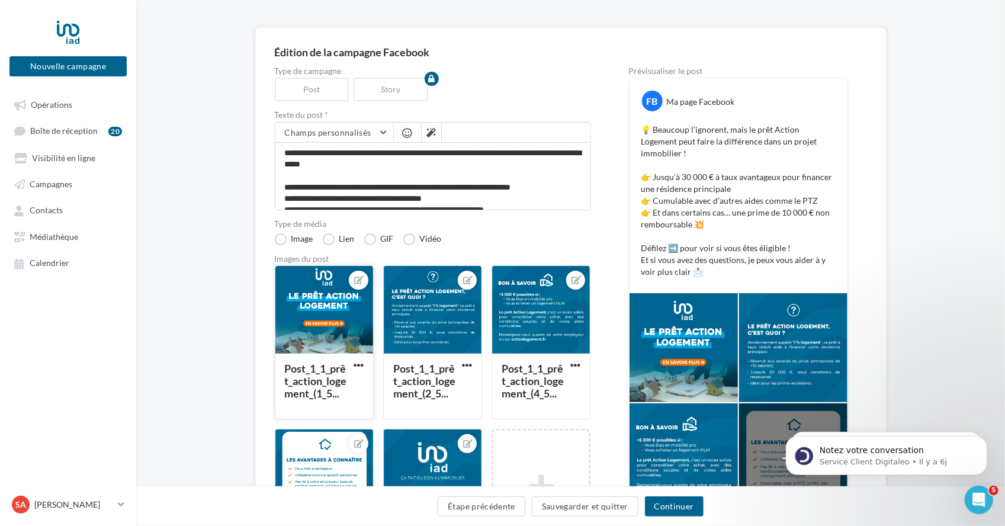
scroll to position [38, 0]
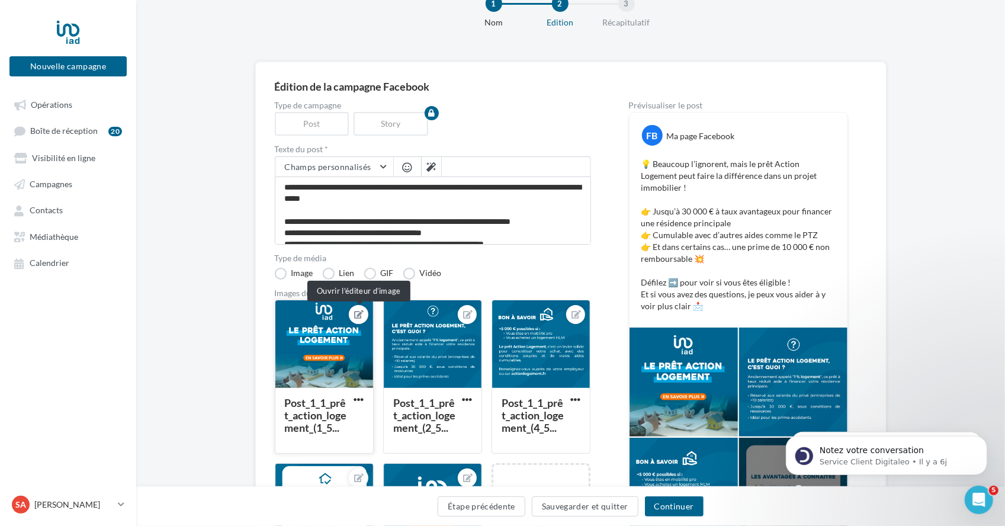
click at [358, 312] on icon at bounding box center [358, 314] width 9 height 8
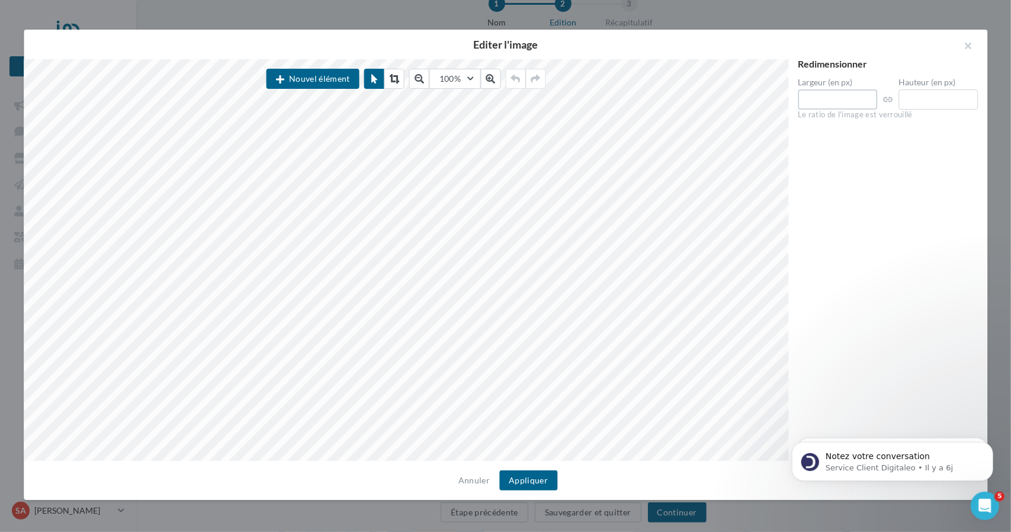
click at [491, 120] on div "Nouvel élément 100% 50 60 70 80 90 100 125 150 300 500 Redimensionner Largeur (…" at bounding box center [501, 260] width 954 height 402
click at [491, 41] on button "button" at bounding box center [963, 48] width 47 height 36
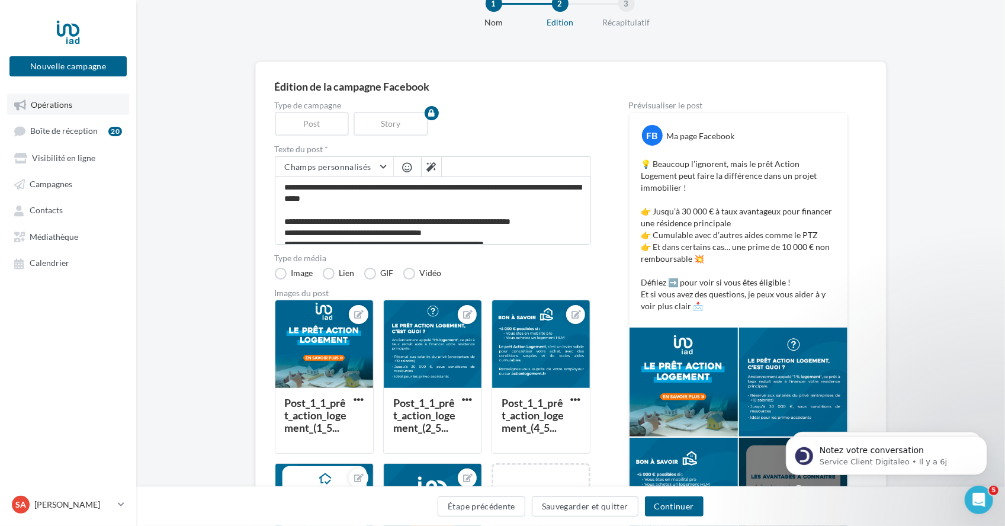
click at [40, 99] on link "Opérations" at bounding box center [68, 104] width 122 height 21
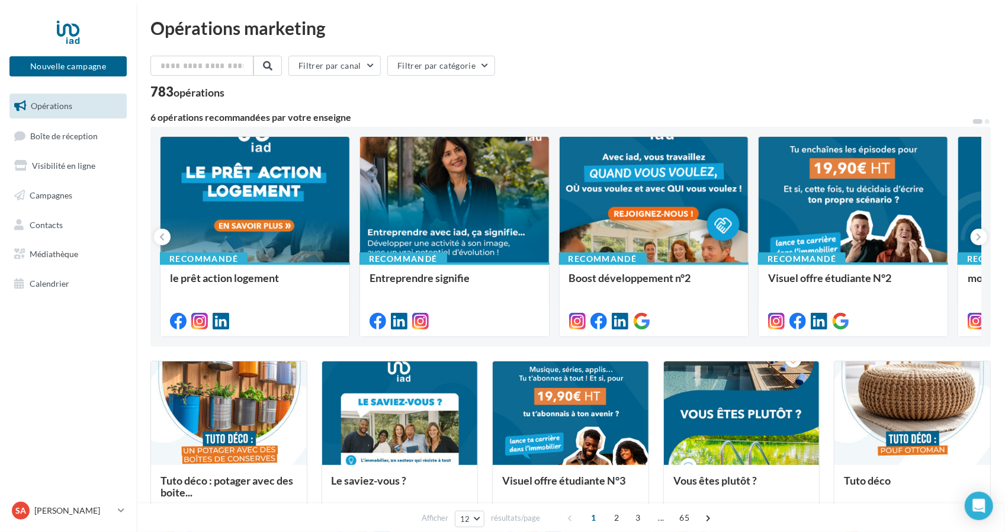
click at [78, 171] on link "Visibilité en ligne" at bounding box center [68, 165] width 122 height 25
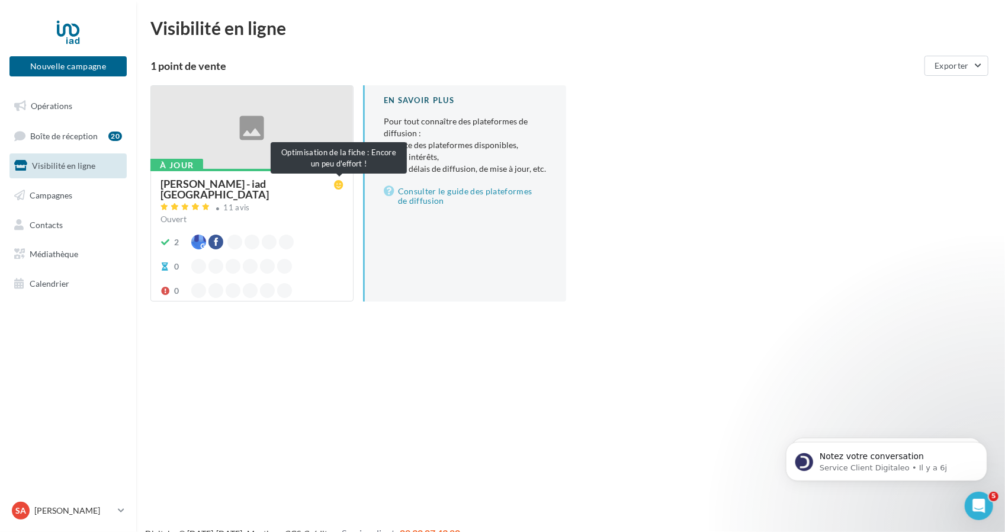
click at [342, 185] on icon at bounding box center [338, 184] width 9 height 9
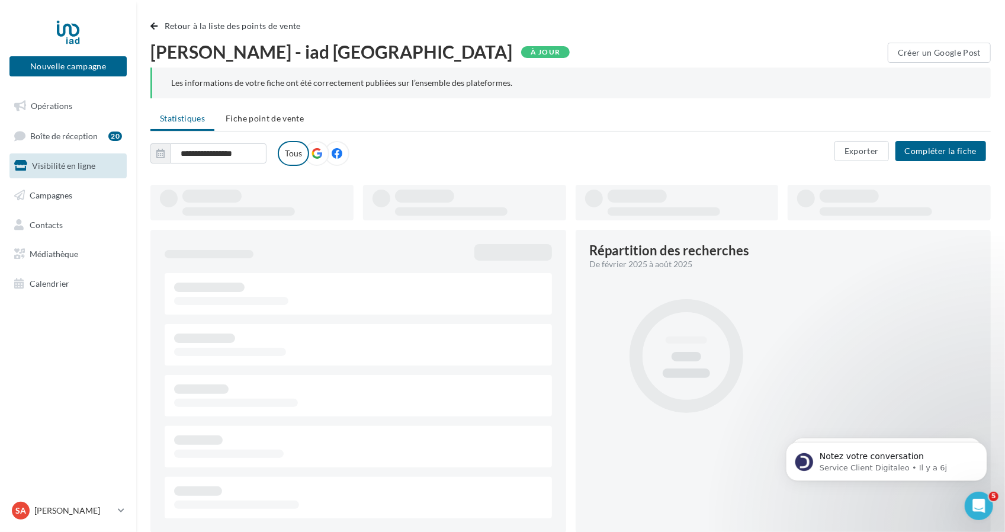
type input "**********"
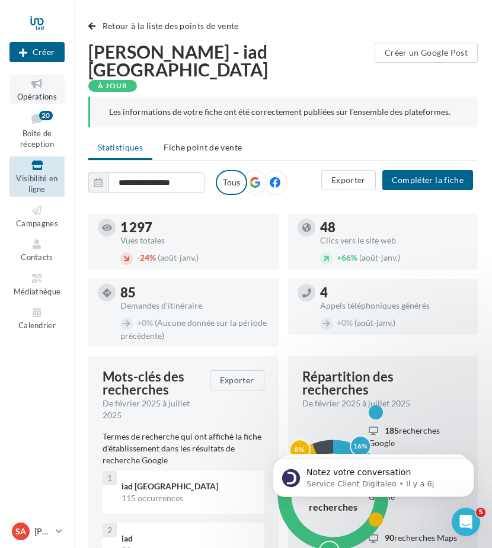
click at [34, 95] on span "Opérations" at bounding box center [37, 96] width 40 height 9
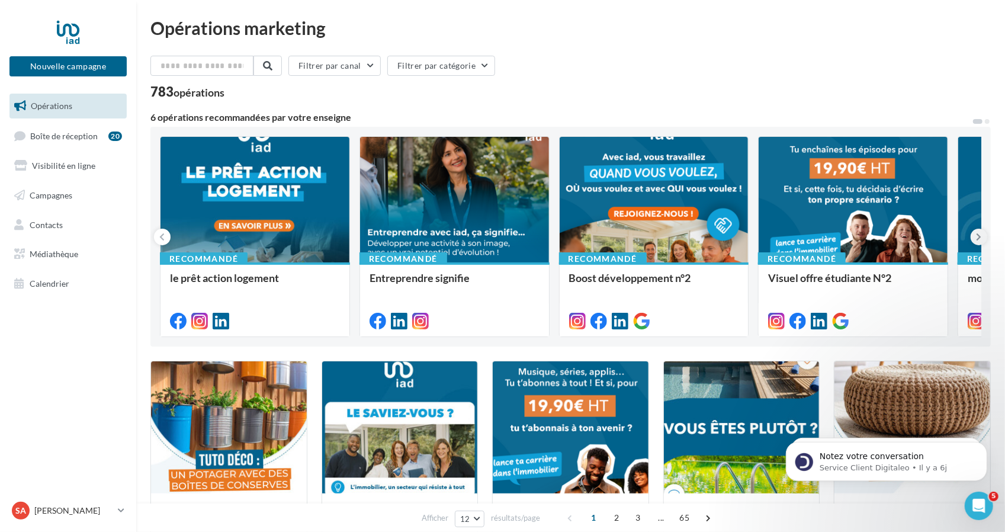
click at [491, 245] on button at bounding box center [979, 237] width 17 height 17
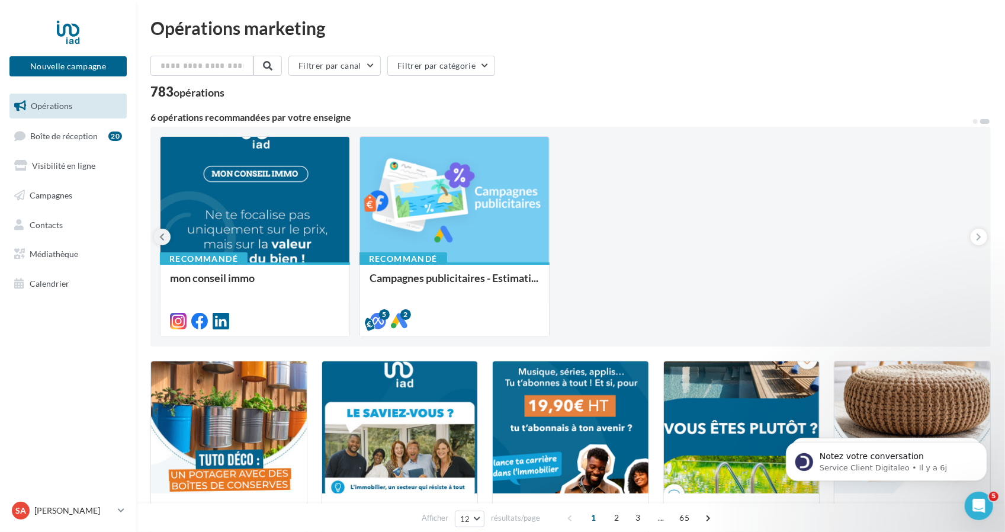
click at [165, 236] on icon at bounding box center [162, 237] width 5 height 12
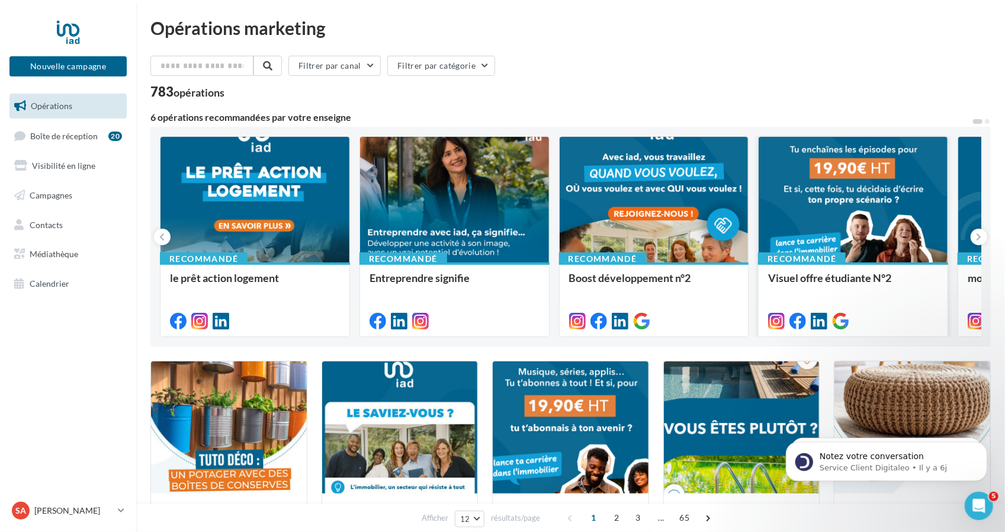
click at [491, 213] on div at bounding box center [853, 200] width 189 height 127
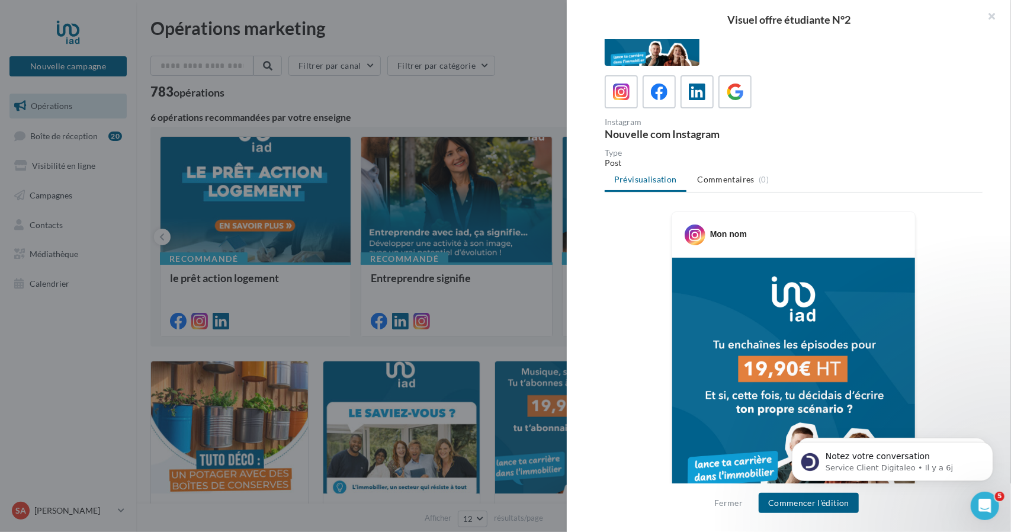
scroll to position [36, 0]
click at [491, 85] on icon at bounding box center [735, 91] width 17 height 17
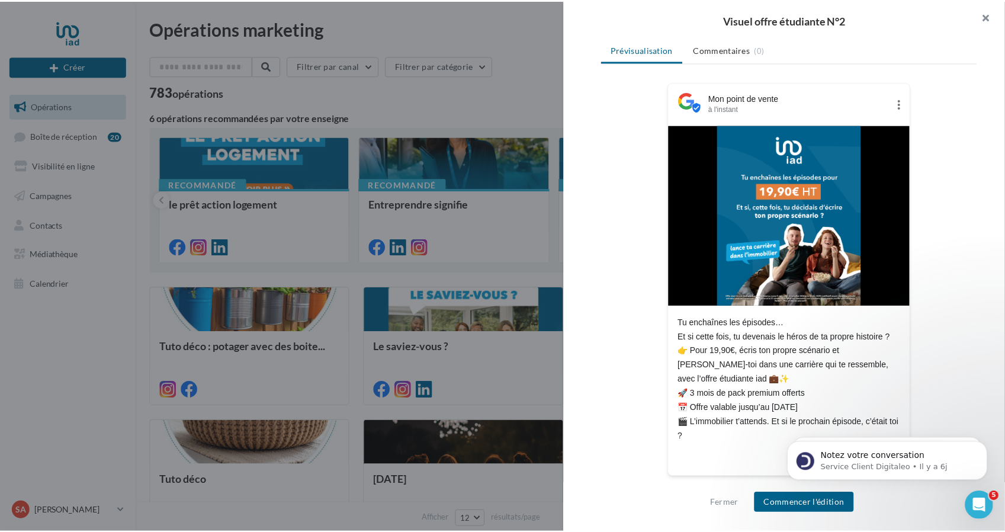
scroll to position [128, 0]
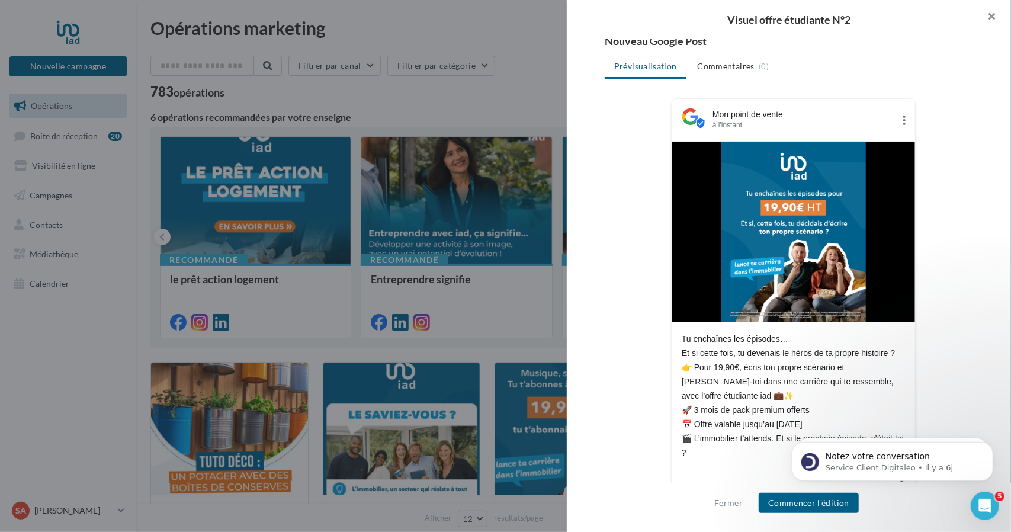
click at [491, 12] on button "button" at bounding box center [987, 18] width 47 height 36
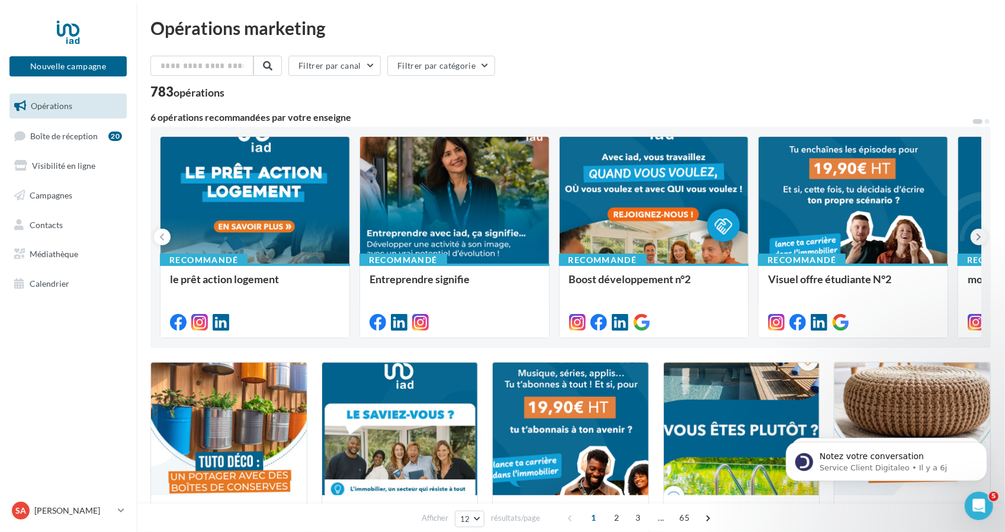
click at [491, 234] on icon at bounding box center [979, 237] width 5 height 12
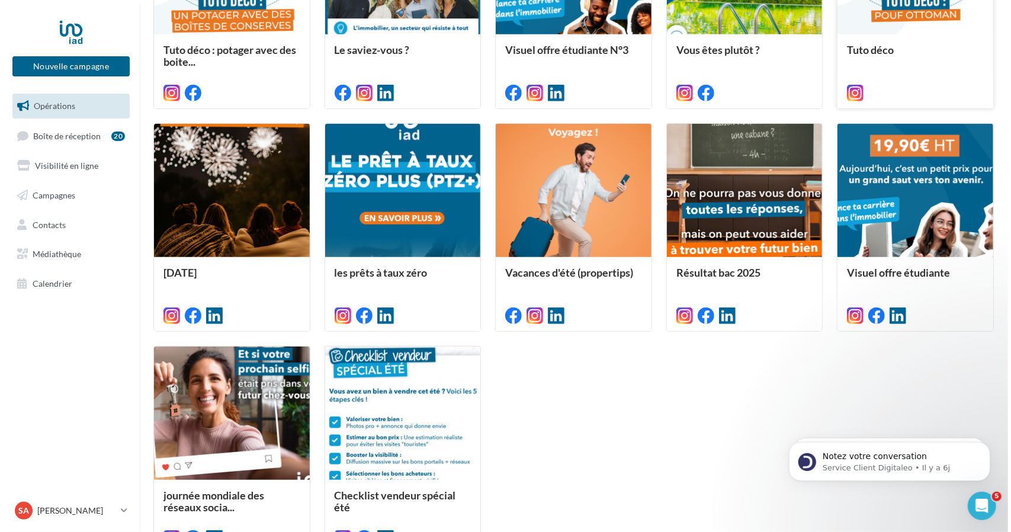
scroll to position [581, 0]
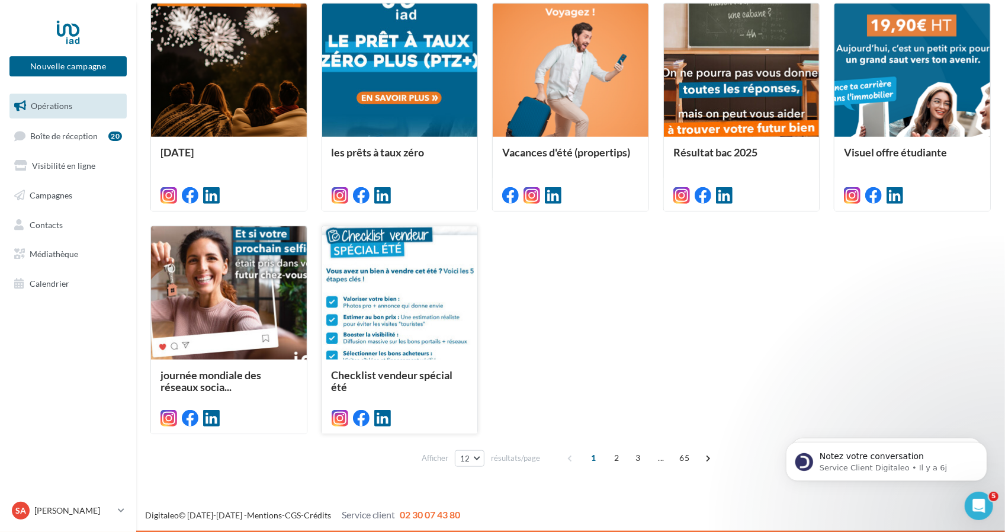
click at [447, 326] on div at bounding box center [400, 293] width 156 height 134
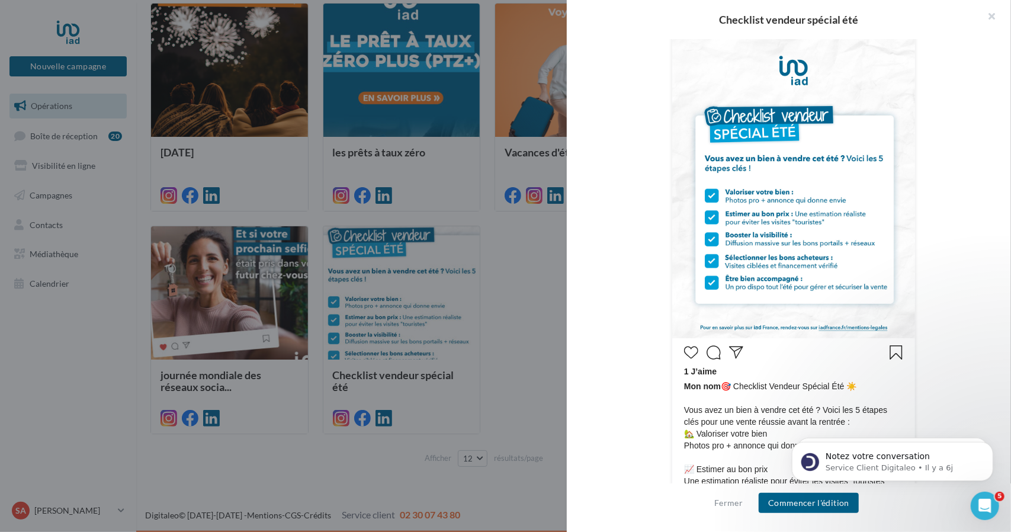
scroll to position [261, 0]
click at [491, 296] on img at bounding box center [793, 185] width 243 height 306
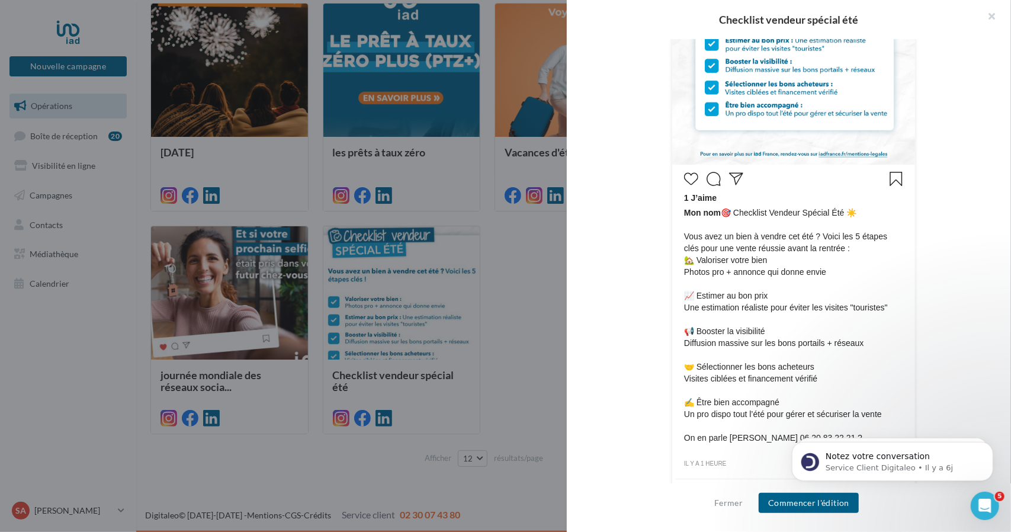
scroll to position [470, 0]
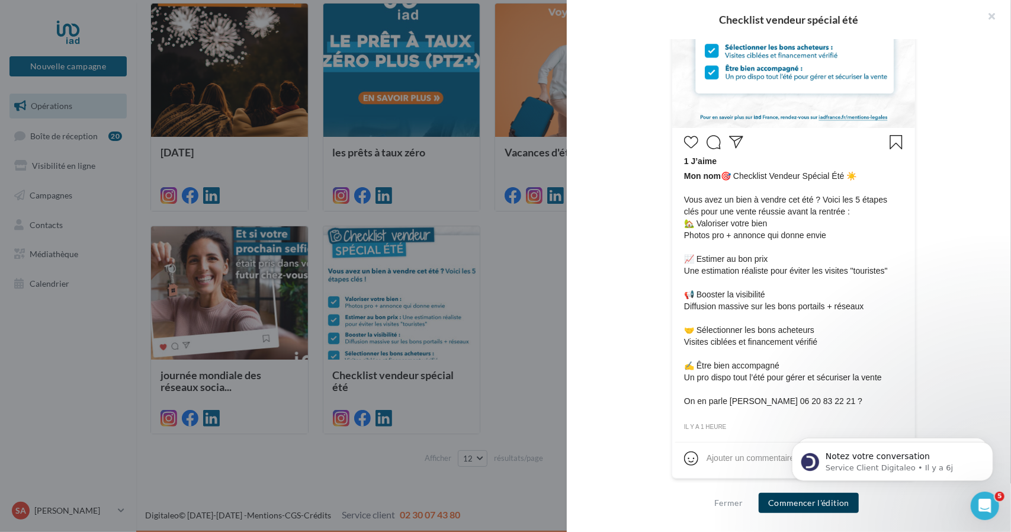
click at [491, 509] on button "Commencer l'édition" at bounding box center [809, 503] width 100 height 20
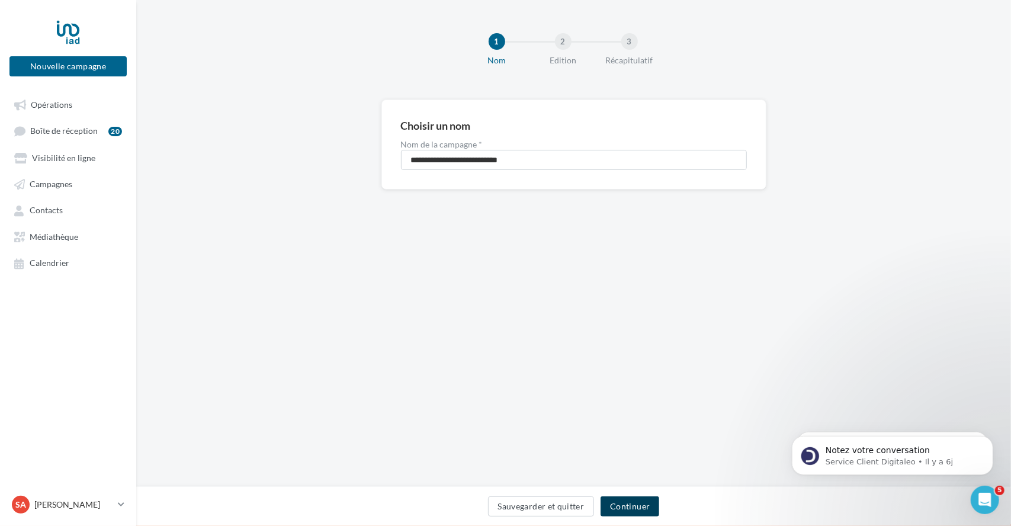
click at [639, 505] on button "Continuer" at bounding box center [629, 506] width 59 height 20
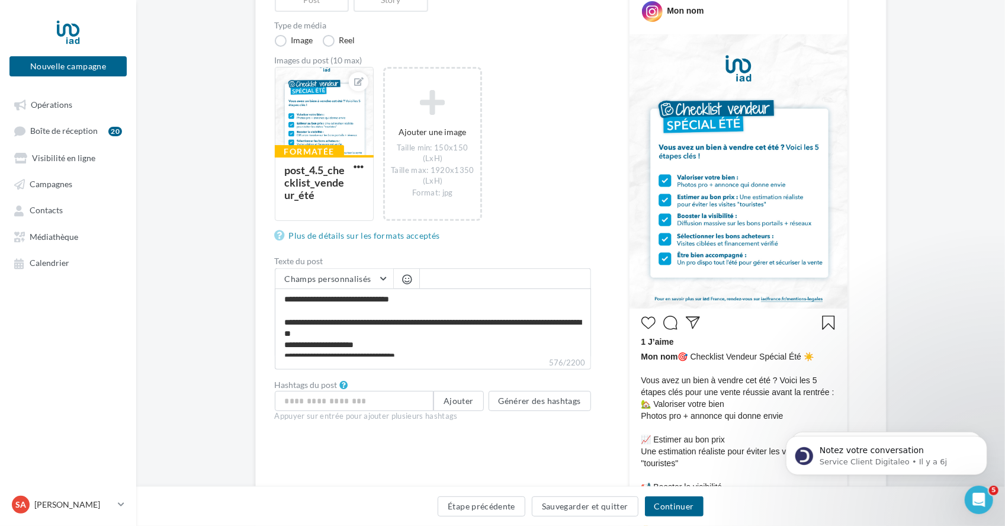
scroll to position [165, 0]
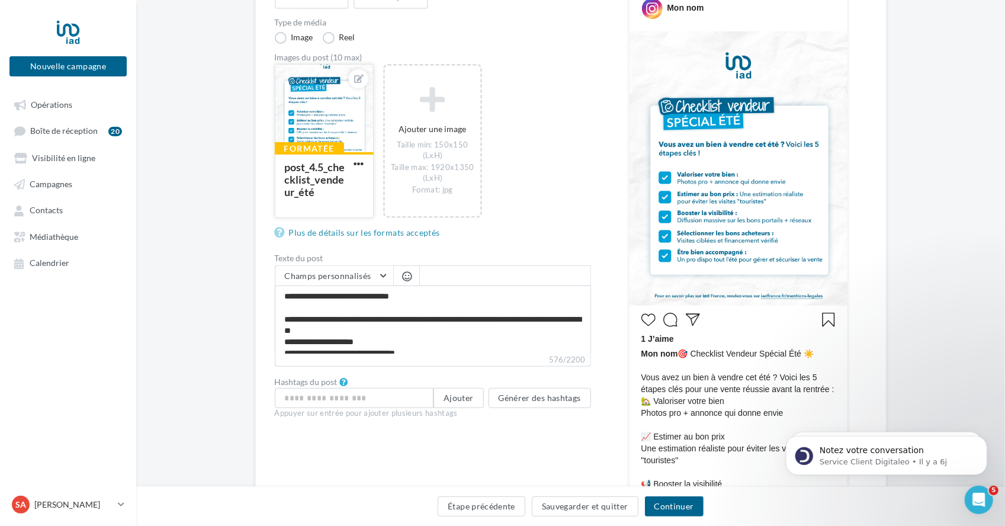
click at [339, 127] on div at bounding box center [324, 109] width 98 height 89
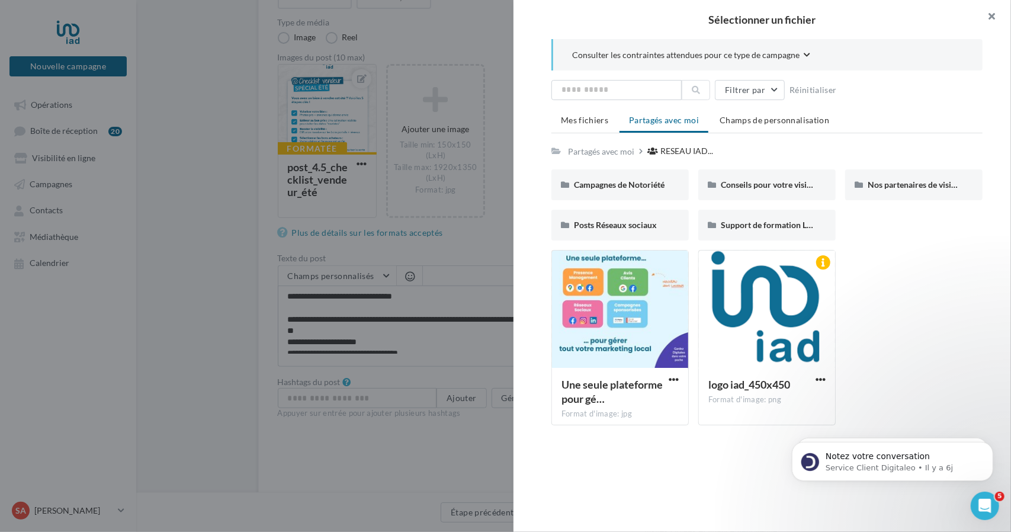
click at [991, 23] on button "button" at bounding box center [987, 18] width 47 height 36
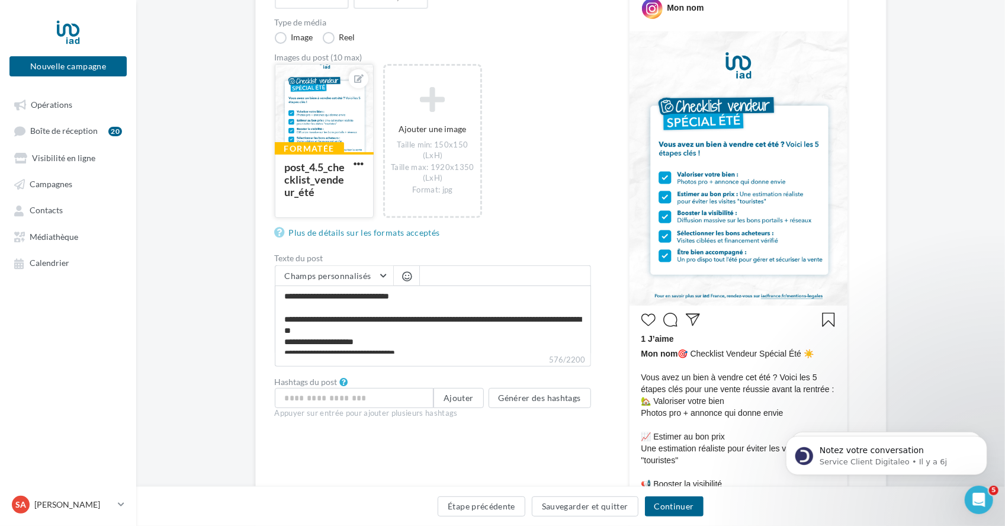
click at [371, 80] on div at bounding box center [358, 79] width 28 height 28
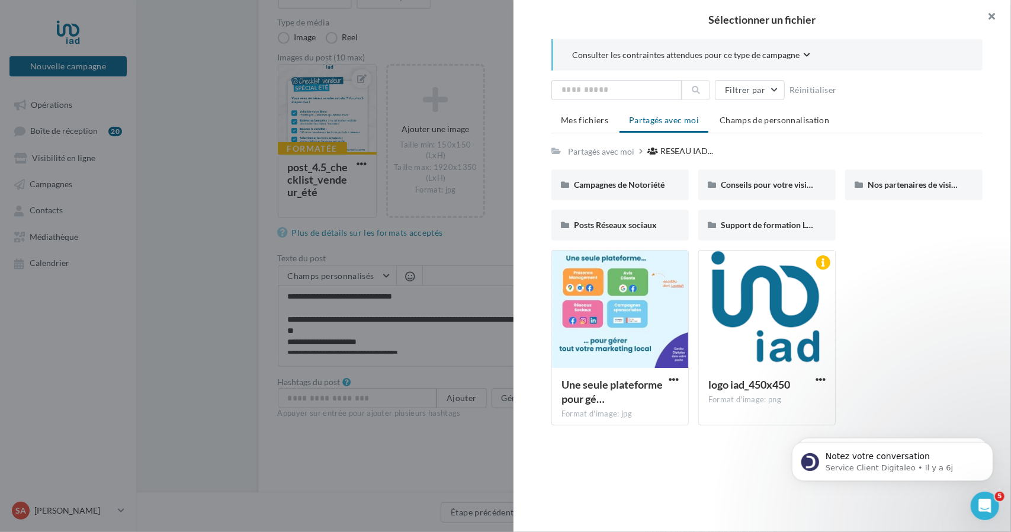
click at [998, 12] on button "button" at bounding box center [987, 18] width 47 height 36
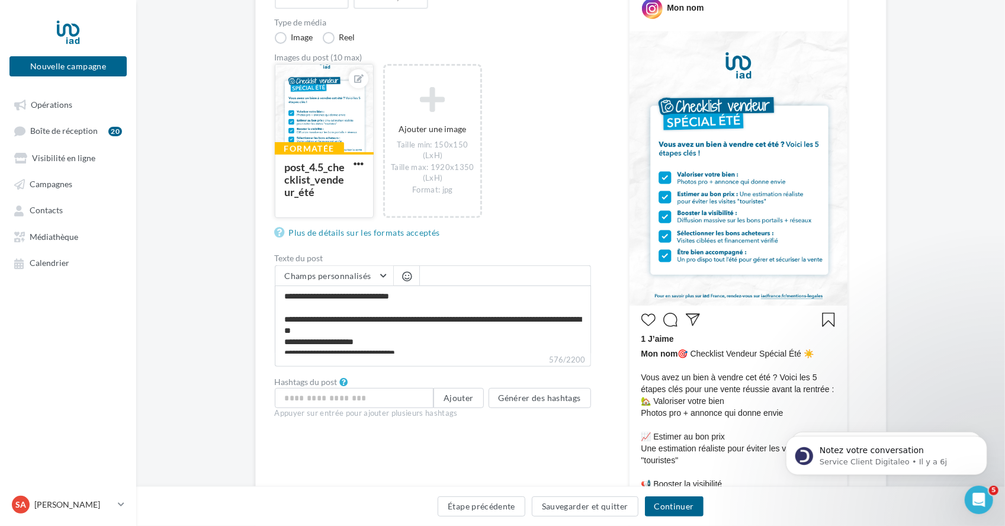
click at [348, 103] on div at bounding box center [324, 109] width 98 height 89
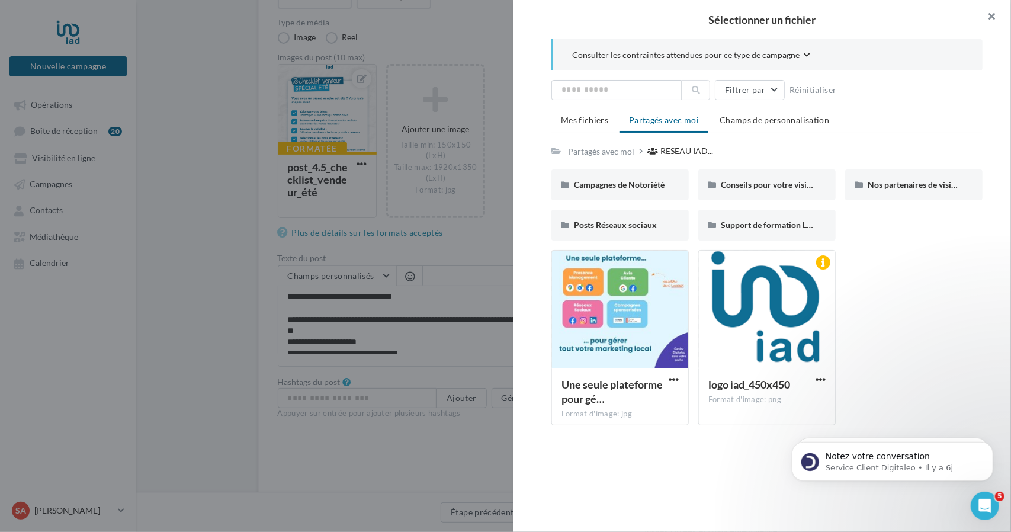
click at [991, 15] on button "button" at bounding box center [987, 18] width 47 height 36
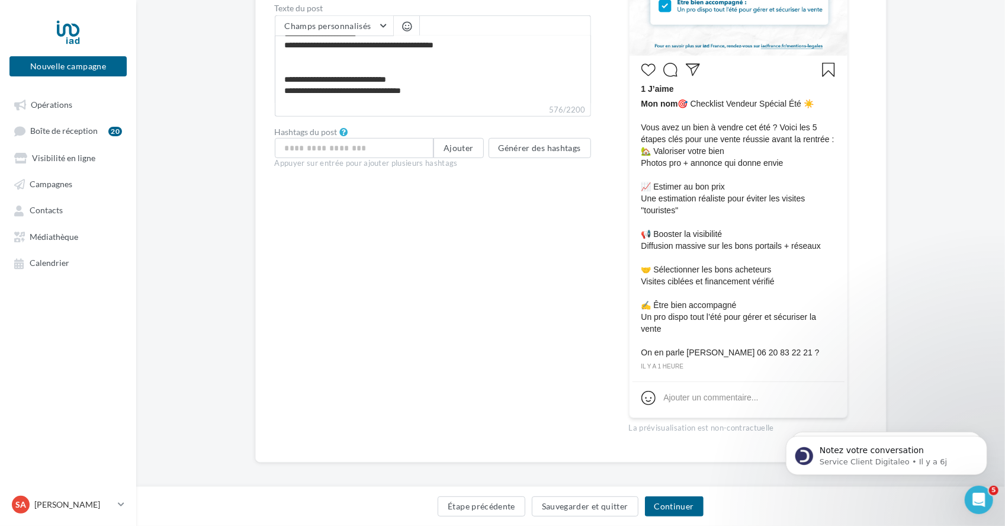
scroll to position [416, 0]
click at [670, 502] on button "Continuer" at bounding box center [674, 506] width 59 height 20
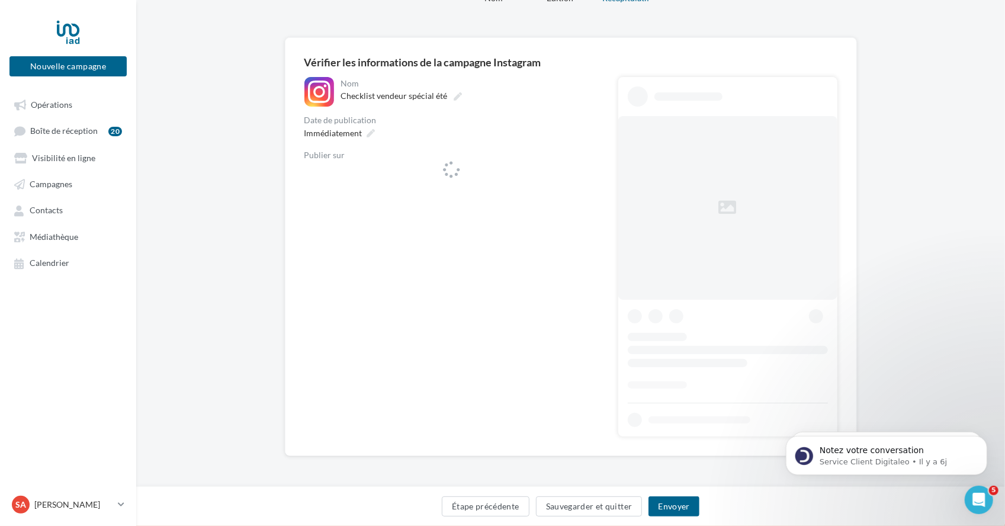
scroll to position [62, 0]
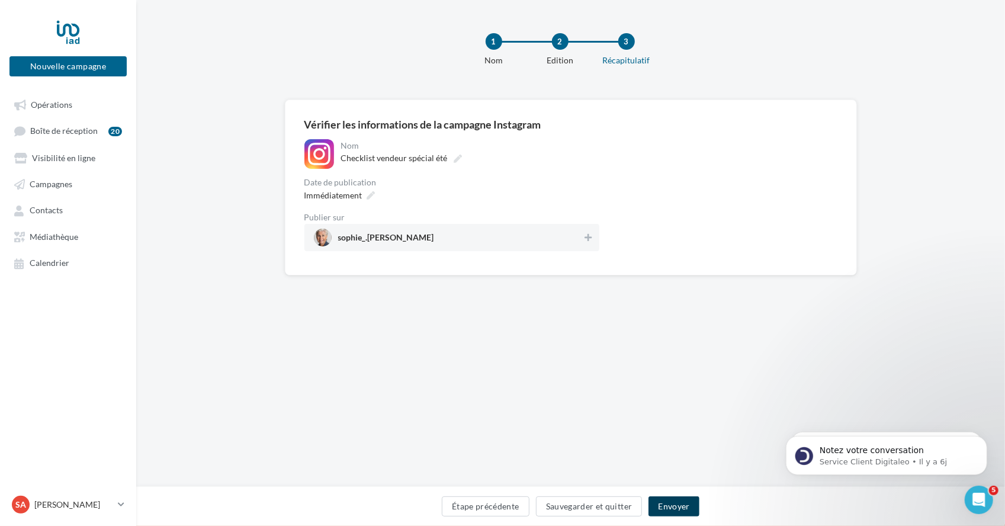
click at [670, 502] on button "Envoyer" at bounding box center [673, 506] width 50 height 20
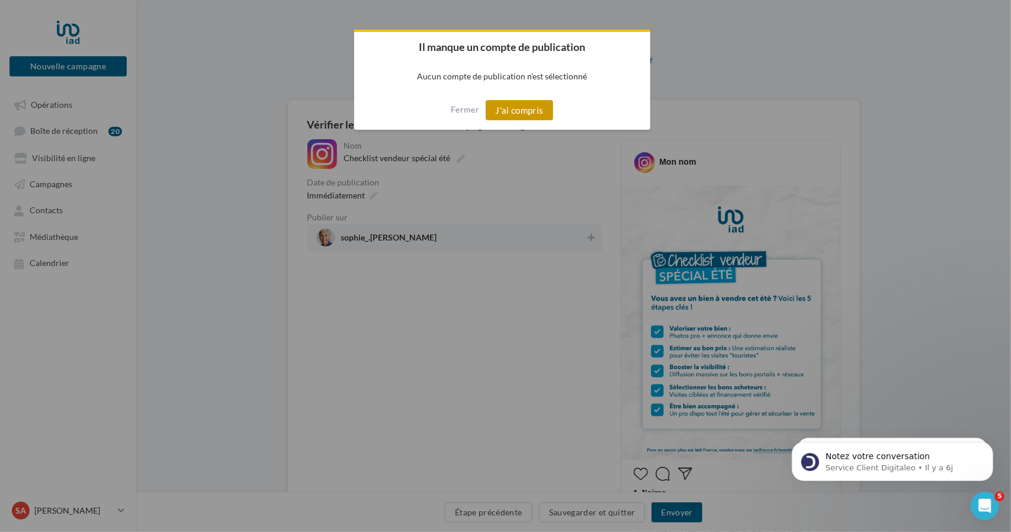
click at [537, 108] on button "J'ai compris" at bounding box center [520, 110] width 68 height 20
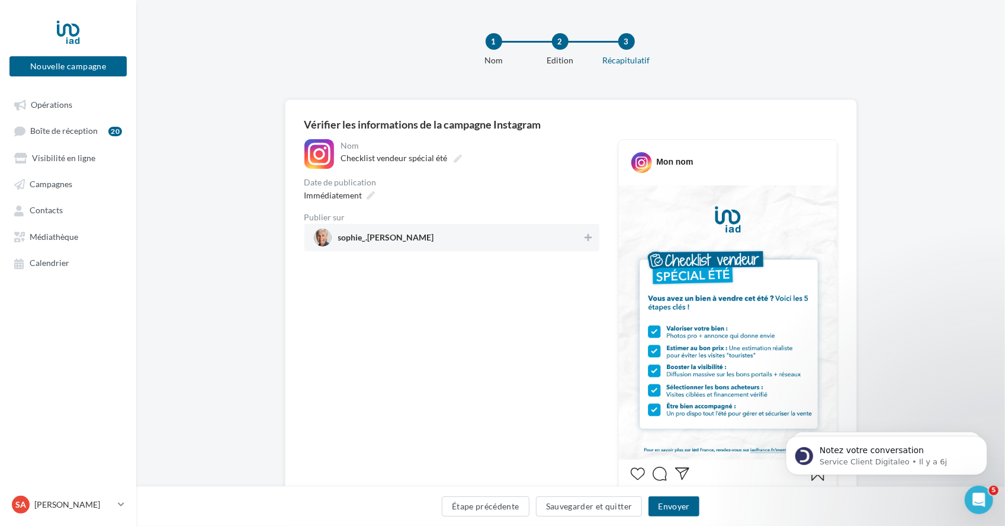
click at [397, 241] on span "sophie_.armand" at bounding box center [448, 238] width 269 height 18
click at [372, 192] on icon at bounding box center [371, 195] width 8 height 8
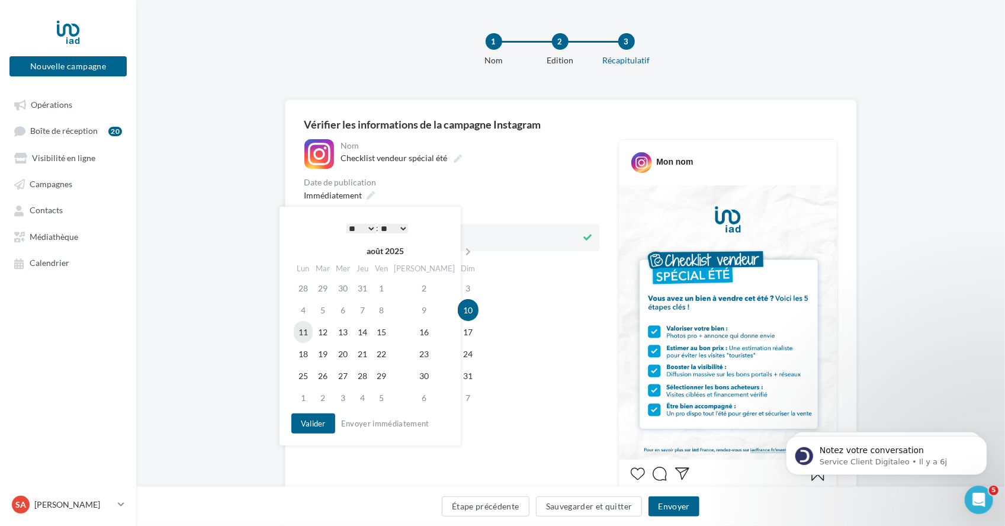
click at [302, 332] on td "11" at bounding box center [303, 332] width 19 height 22
click at [370, 227] on select "* * * * * * * * * * ** ** ** ** ** ** ** ** ** ** ** ** ** **" at bounding box center [361, 228] width 30 height 9
click at [404, 227] on select "** ** ** ** ** **" at bounding box center [393, 228] width 30 height 9
click at [403, 227] on select "** ** ** ** ** **" at bounding box center [393, 228] width 30 height 9
click at [317, 423] on button "Valider" at bounding box center [313, 423] width 44 height 20
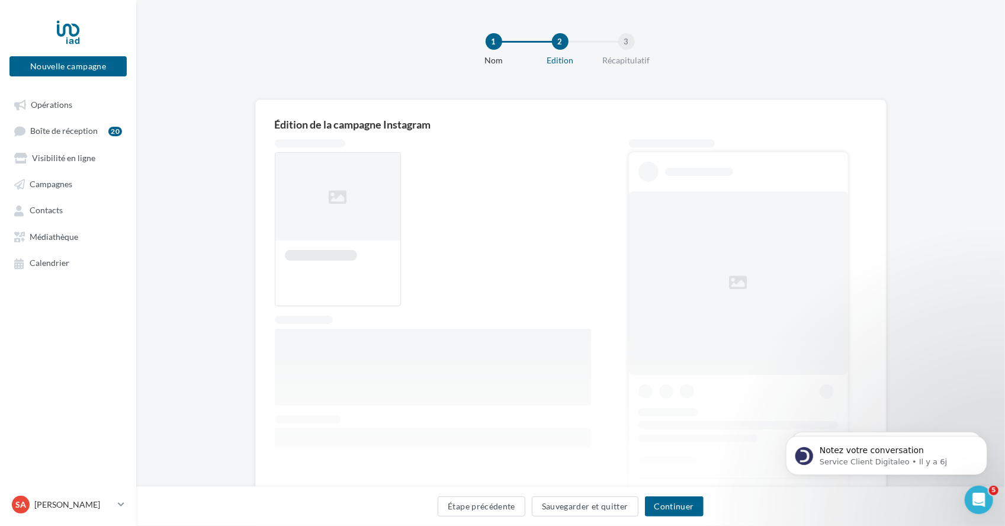
scroll to position [75, 0]
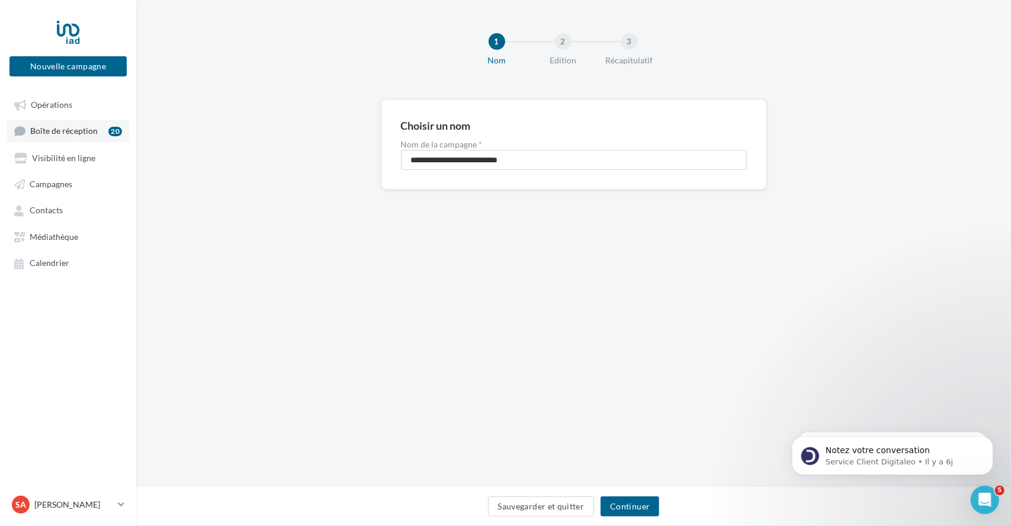
click at [63, 131] on span "Boîte de réception" at bounding box center [64, 131] width 68 height 10
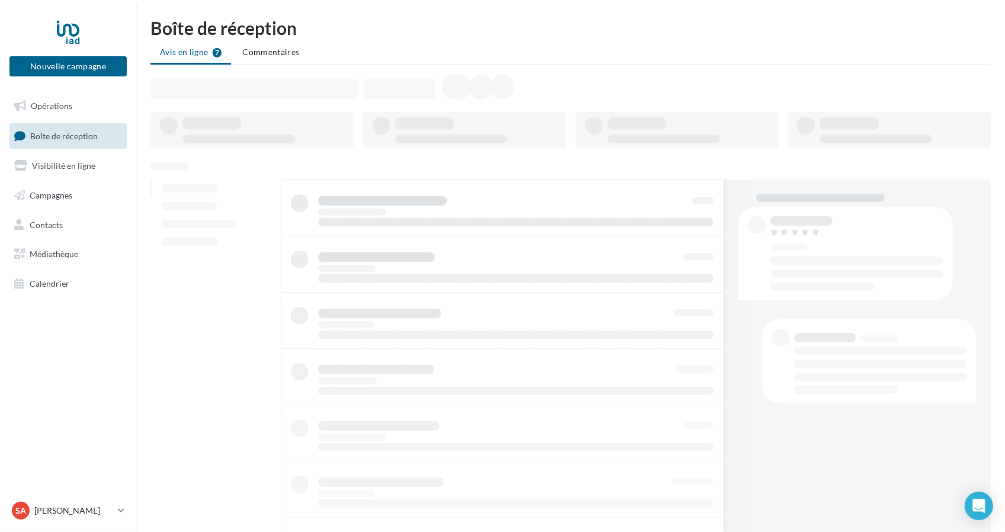
click at [63, 89] on ul "Opérations Boîte de réception Visibilité en ligne Campagnes Contacts Médiathèqu…" at bounding box center [68, 195] width 127 height 212
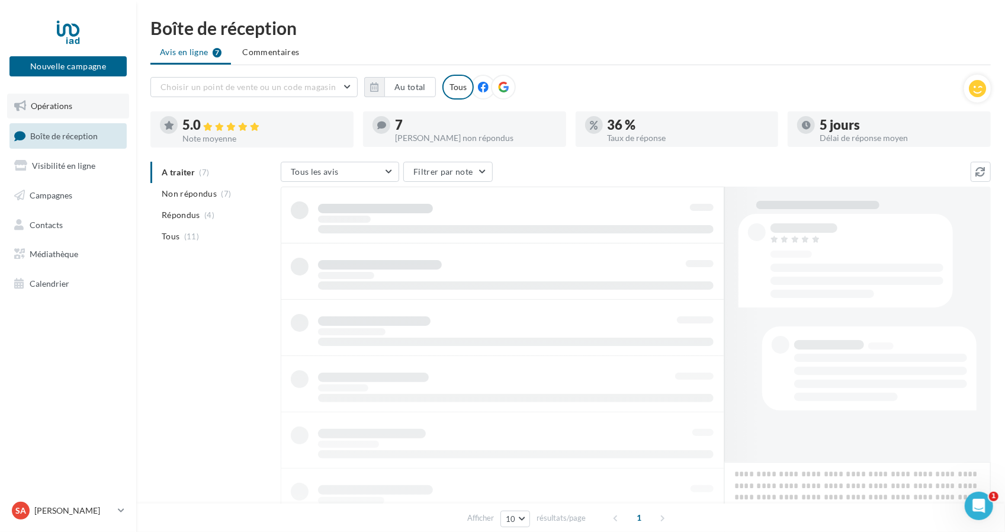
click at [63, 102] on span "Opérations" at bounding box center [51, 106] width 41 height 10
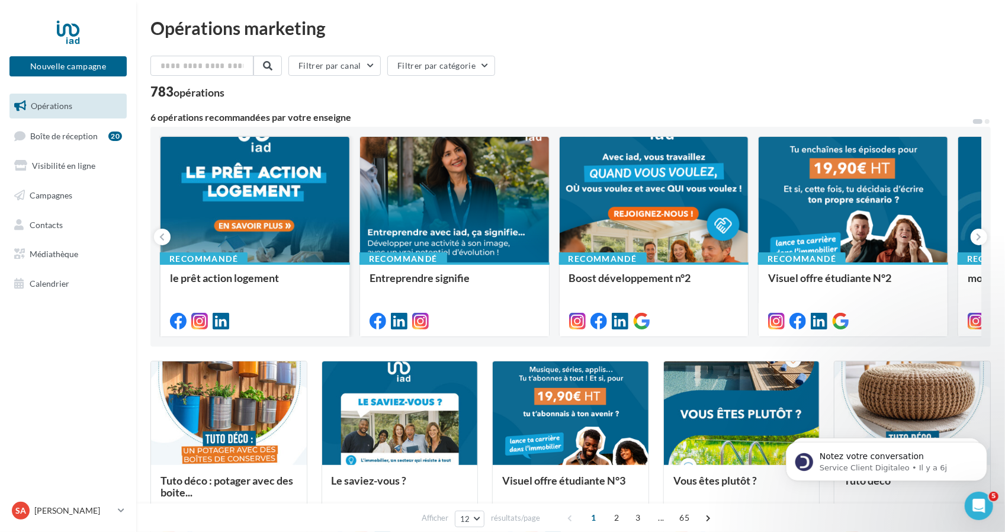
click at [304, 194] on div at bounding box center [254, 200] width 189 height 127
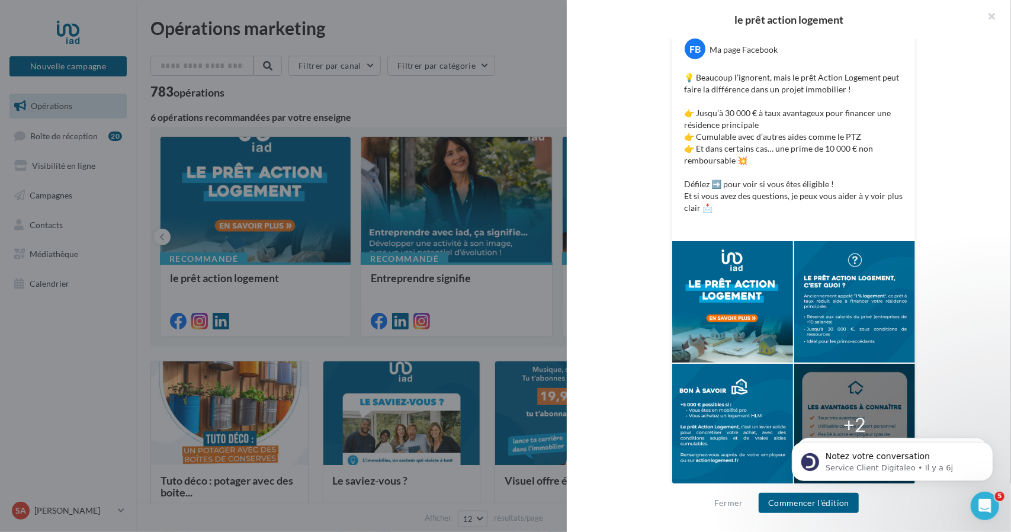
scroll to position [227, 0]
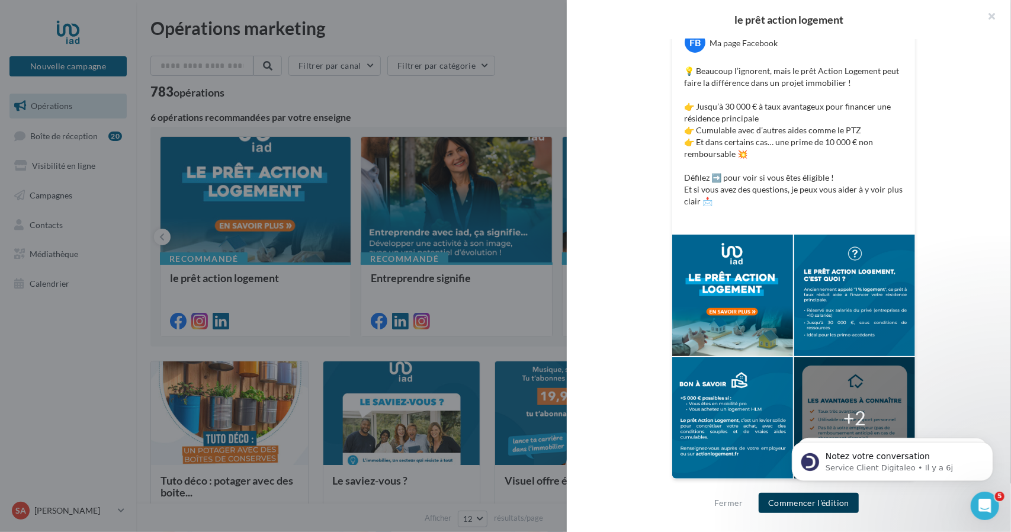
click at [816, 505] on button "Commencer l'édition" at bounding box center [809, 503] width 100 height 20
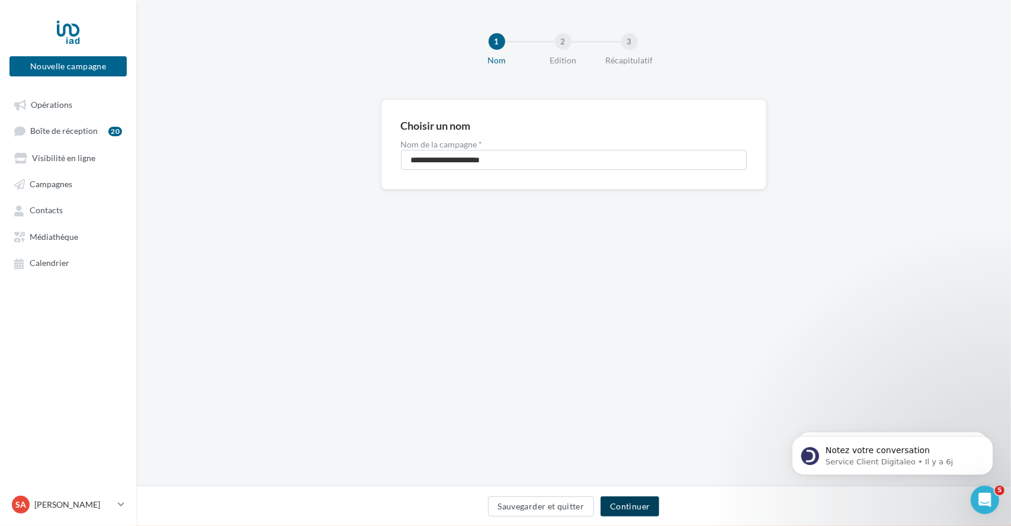
click at [623, 501] on button "Continuer" at bounding box center [629, 506] width 59 height 20
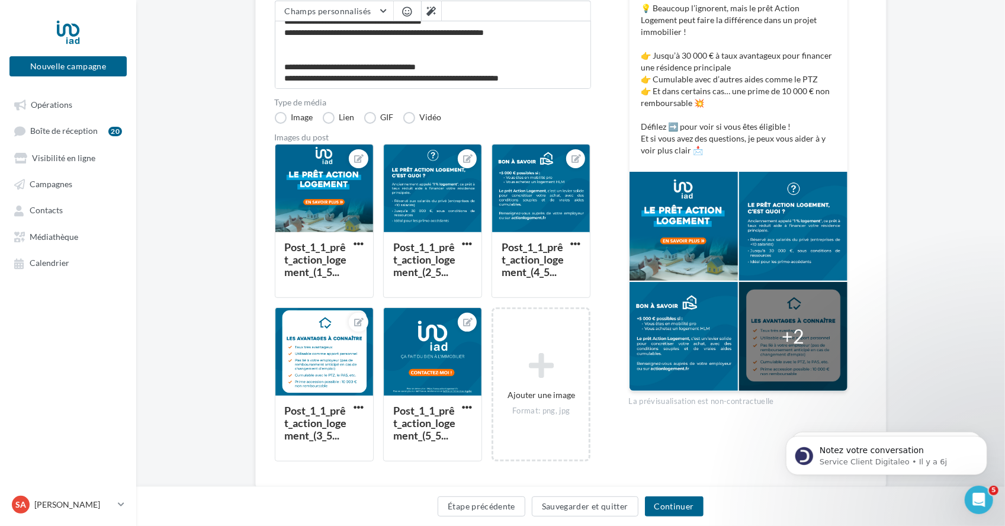
scroll to position [226, 0]
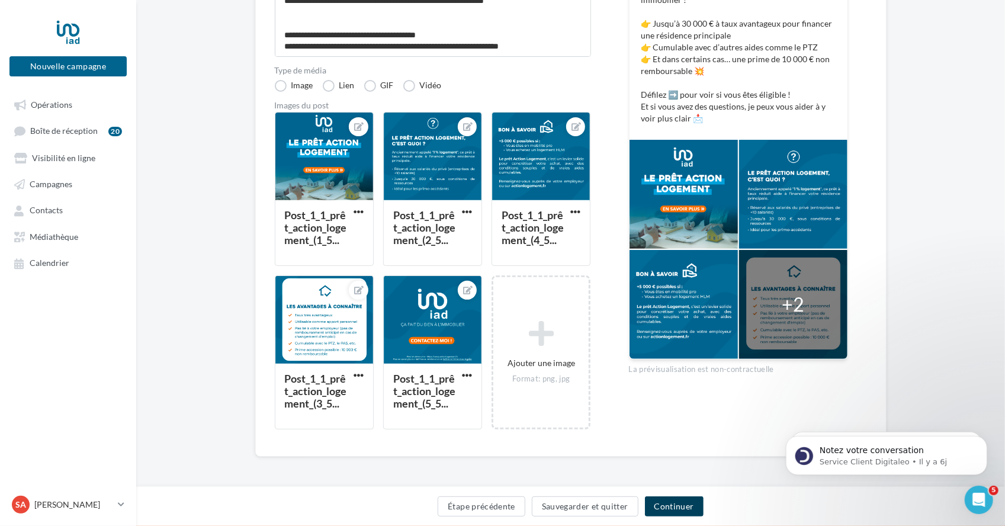
click at [683, 502] on button "Continuer" at bounding box center [674, 506] width 59 height 20
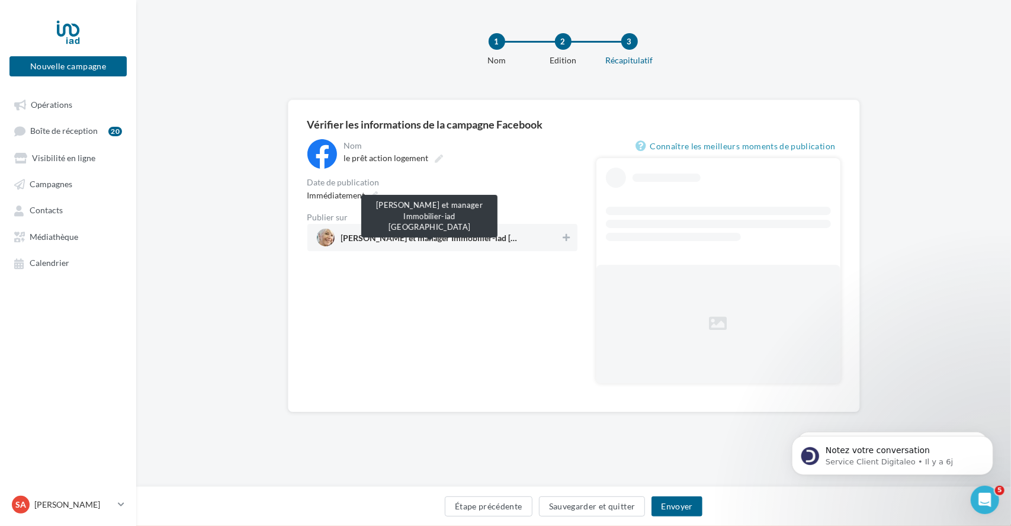
click at [482, 233] on span "Sophie ARMAND-Conseillère et manager Immobilier-iad France" at bounding box center [430, 237] width 178 height 10
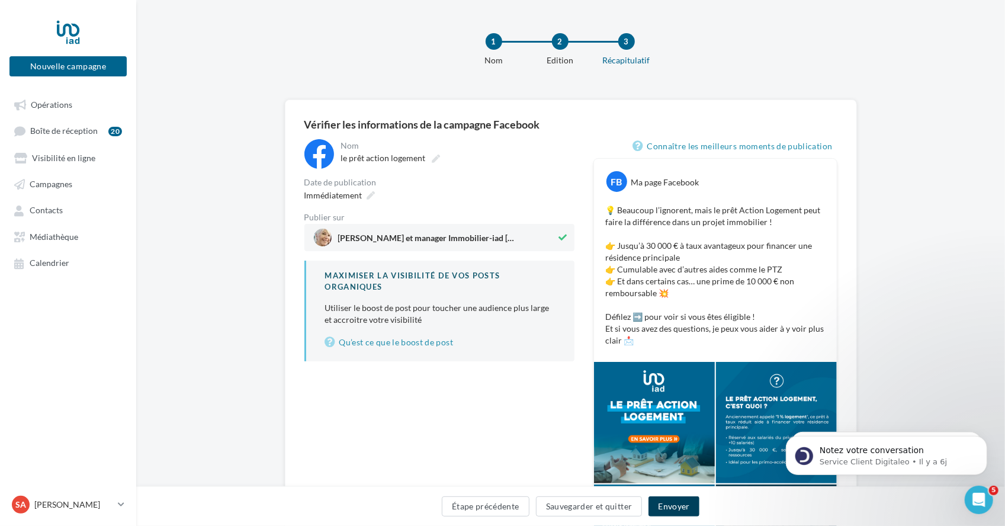
click at [683, 506] on button "Envoyer" at bounding box center [673, 506] width 50 height 20
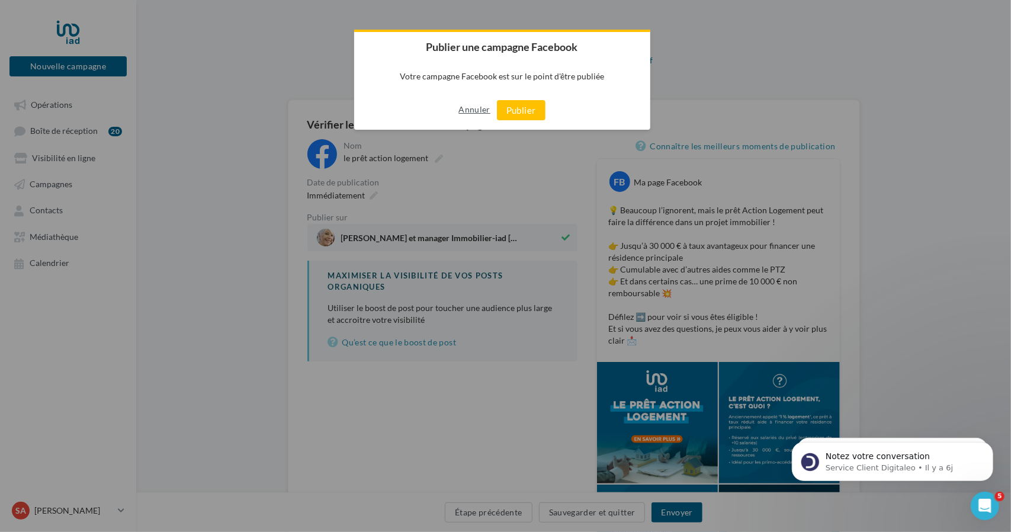
click at [466, 112] on button "Annuler" at bounding box center [473, 109] width 31 height 19
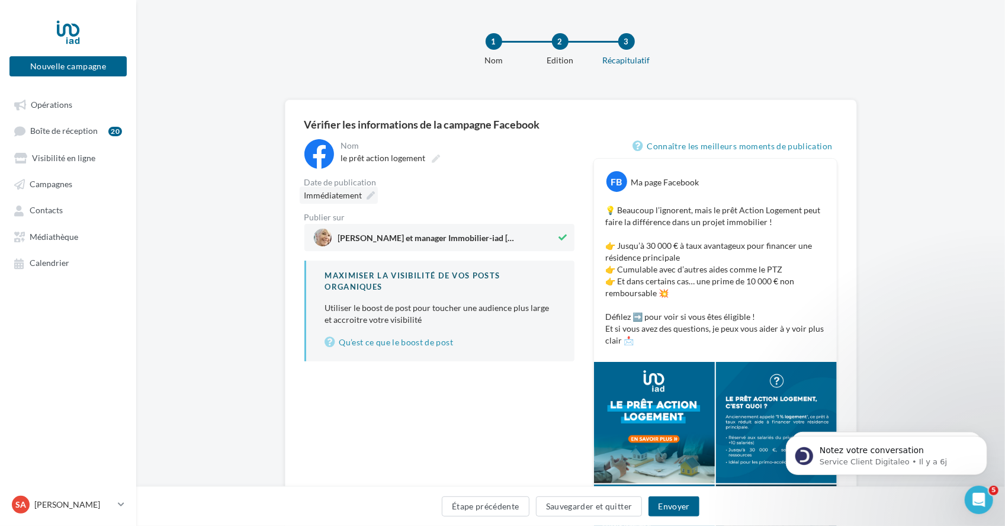
click at [360, 194] on span "Immédiatement" at bounding box center [333, 195] width 58 height 10
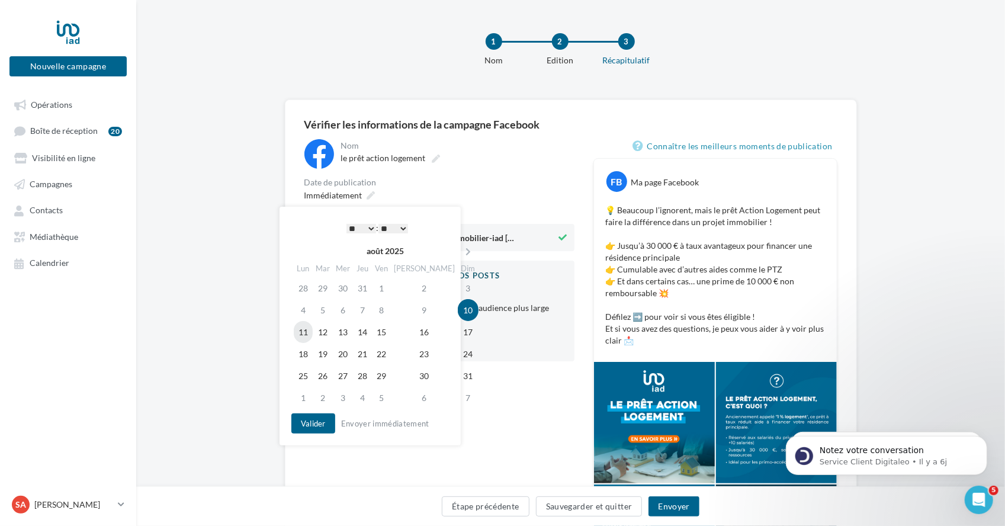
click at [307, 330] on td "11" at bounding box center [303, 332] width 19 height 22
click at [304, 431] on button "Valider" at bounding box center [313, 423] width 44 height 20
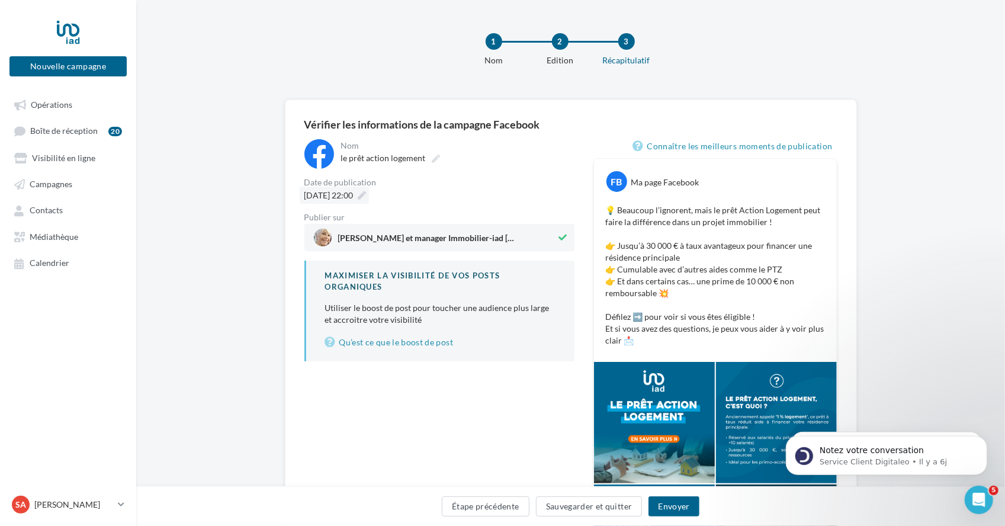
click at [367, 192] on icon at bounding box center [362, 195] width 8 height 8
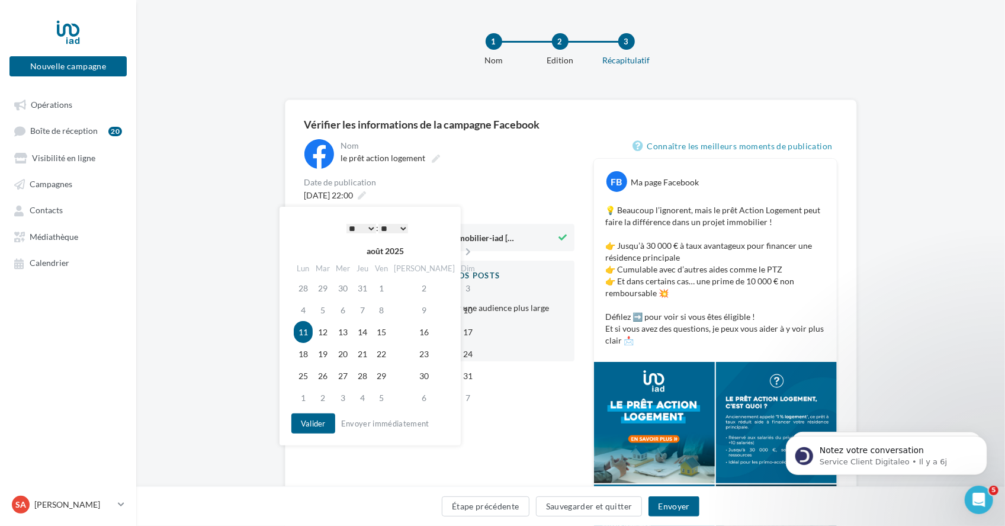
click at [366, 224] on select "* * * * * * * * * * ** ** ** ** ** ** ** ** ** ** ** ** ** **" at bounding box center [361, 228] width 30 height 9
click at [407, 227] on select "** ** ** ** ** **" at bounding box center [393, 228] width 30 height 9
click at [316, 421] on button "Valider" at bounding box center [313, 423] width 44 height 20
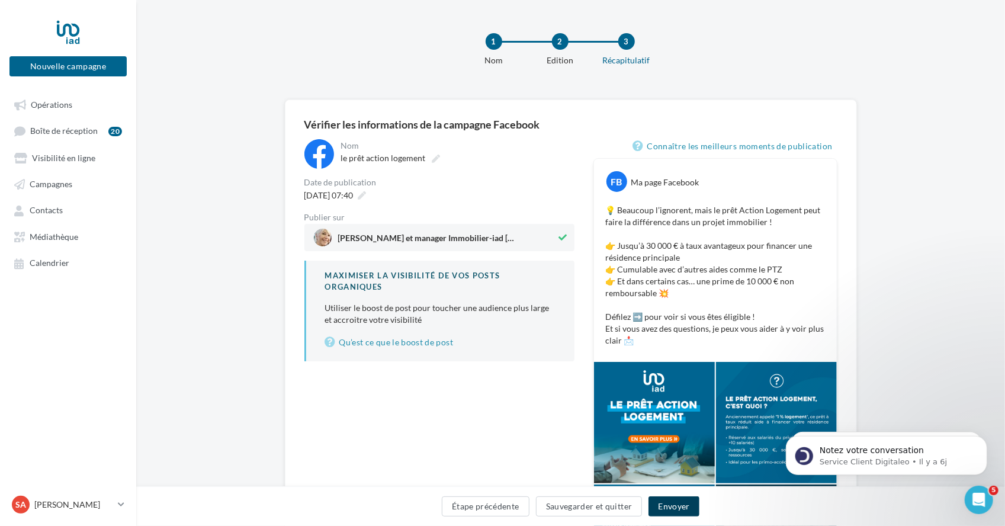
click at [667, 504] on button "Envoyer" at bounding box center [673, 506] width 50 height 20
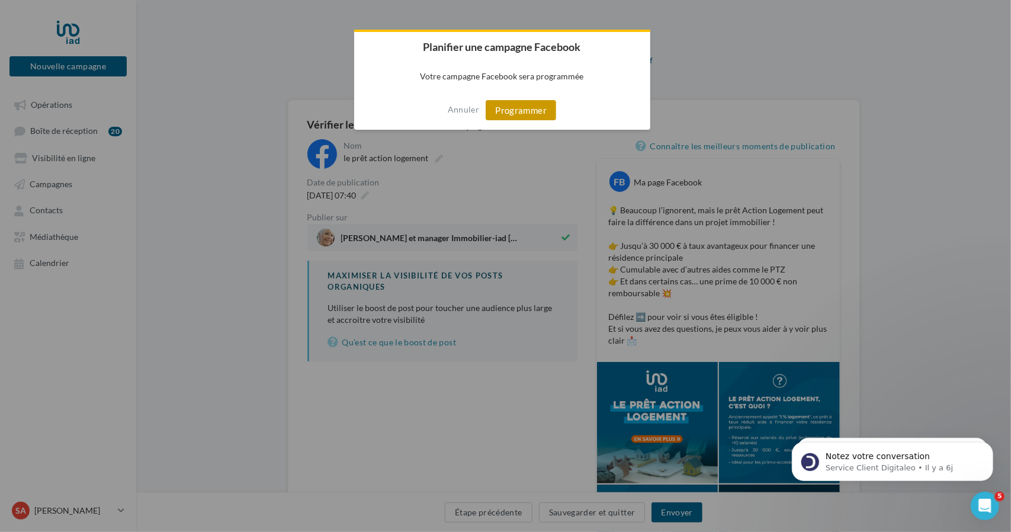
click at [508, 111] on button "Programmer" at bounding box center [521, 110] width 70 height 20
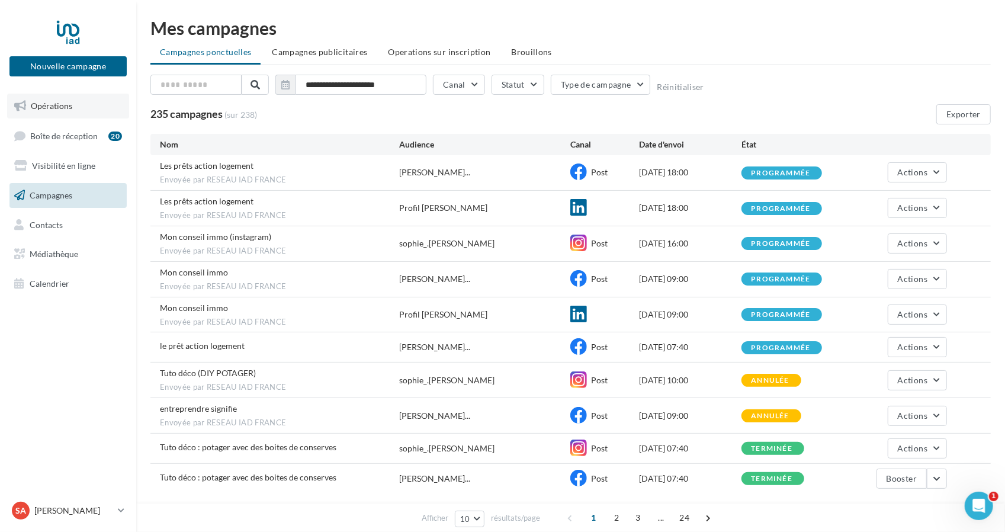
click at [46, 110] on span "Opérations" at bounding box center [51, 106] width 41 height 10
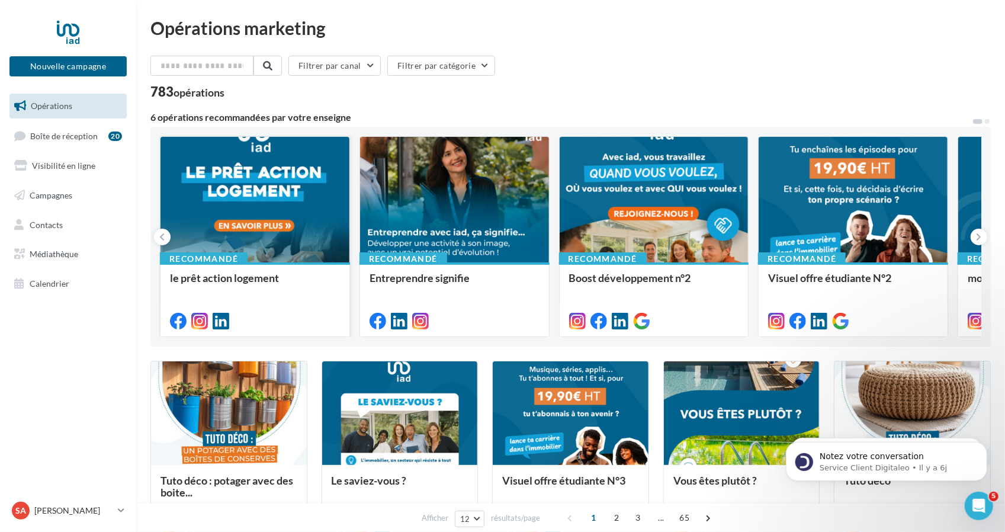
click at [306, 198] on div at bounding box center [254, 200] width 189 height 127
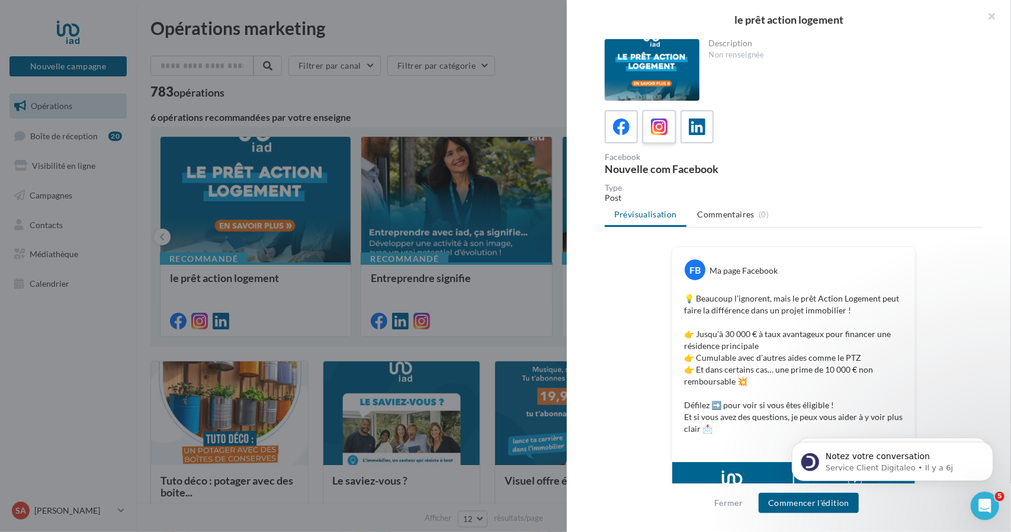
click at [659, 133] on icon at bounding box center [659, 126] width 17 height 17
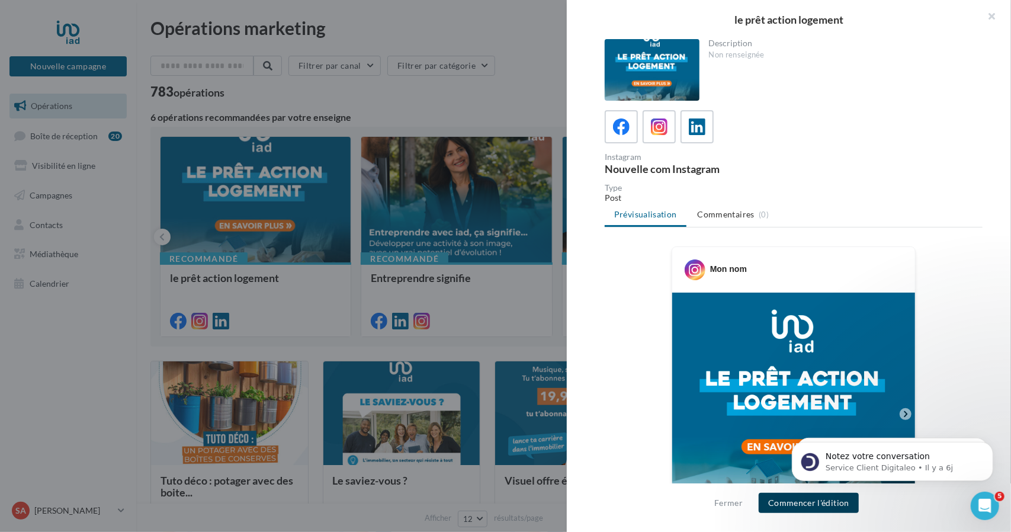
click at [804, 505] on button "Commencer l'édition" at bounding box center [809, 503] width 100 height 20
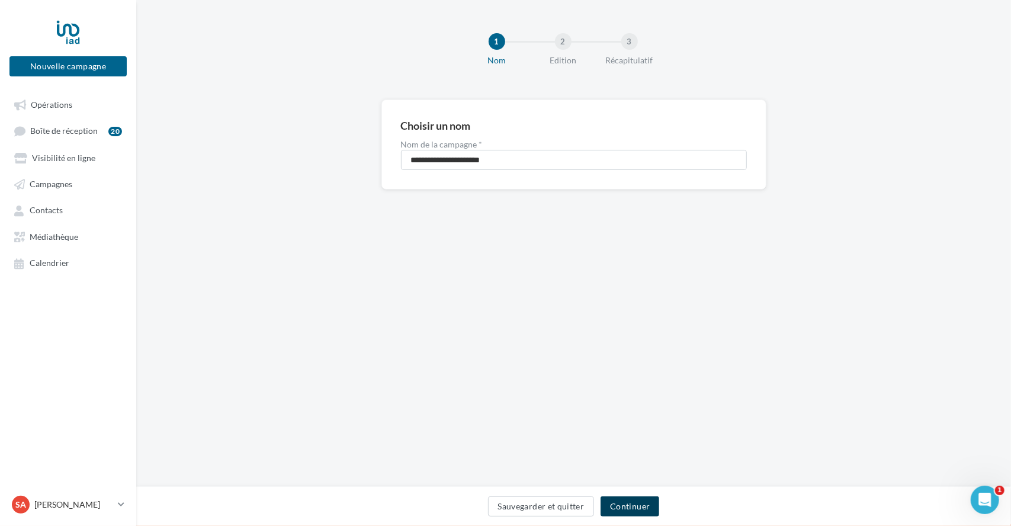
click at [650, 509] on button "Continuer" at bounding box center [629, 506] width 59 height 20
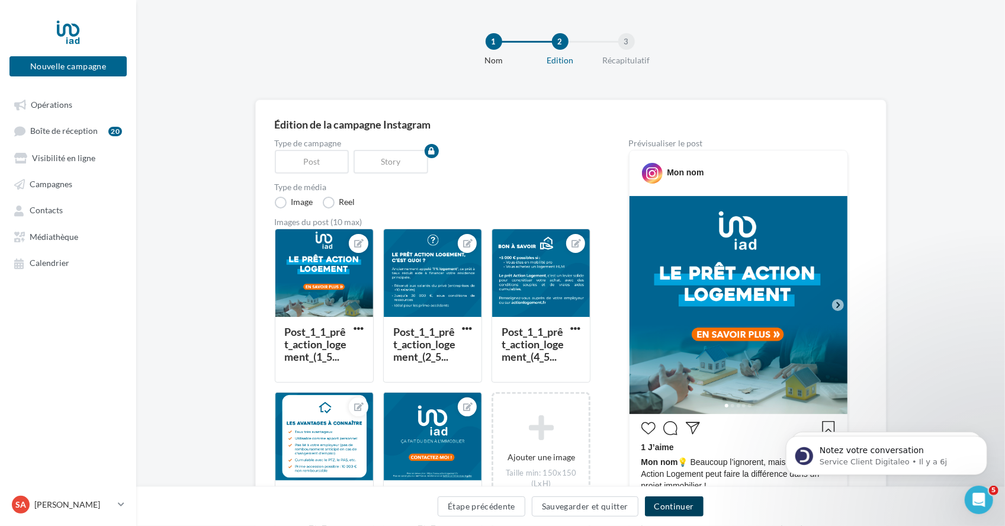
click at [667, 500] on button "Continuer" at bounding box center [674, 506] width 59 height 20
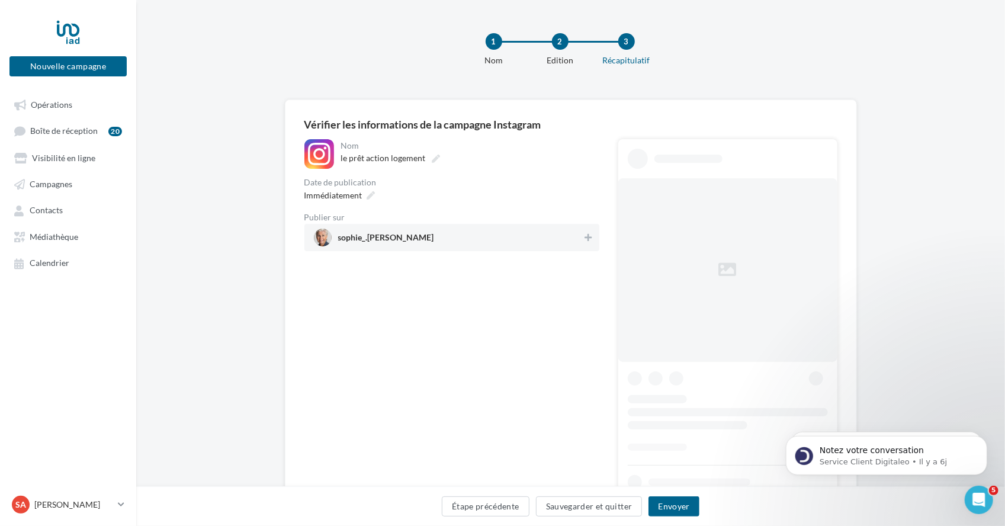
click at [387, 245] on span "sophie_.[PERSON_NAME]" at bounding box center [386, 239] width 96 height 13
click at [372, 192] on icon at bounding box center [371, 195] width 8 height 8
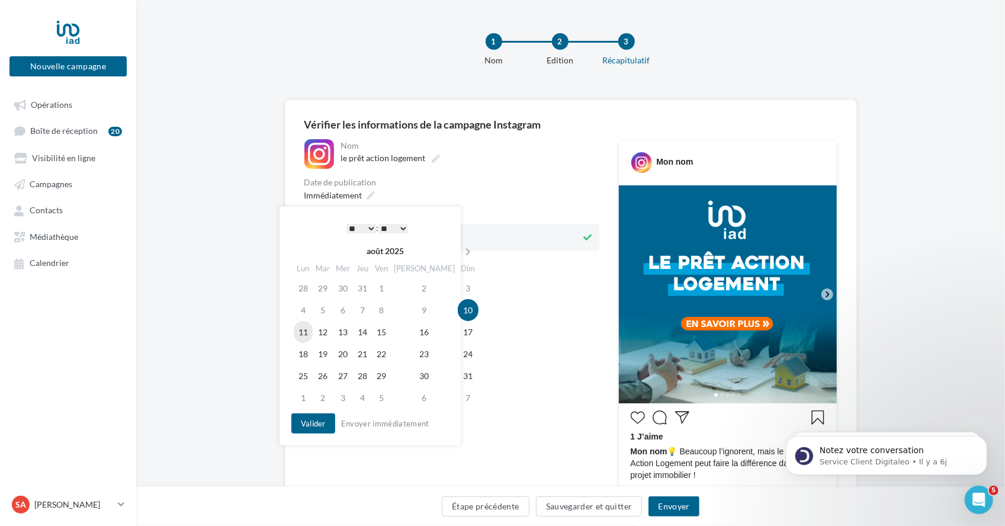
click at [304, 332] on td "11" at bounding box center [303, 332] width 19 height 22
click at [367, 229] on select "* * * * * * * * * * ** ** ** ** ** ** ** ** ** ** ** ** ** **" at bounding box center [361, 228] width 30 height 9
click at [397, 230] on select "** ** ** ** ** **" at bounding box center [393, 228] width 30 height 9
click at [309, 418] on button "Valider" at bounding box center [313, 423] width 44 height 20
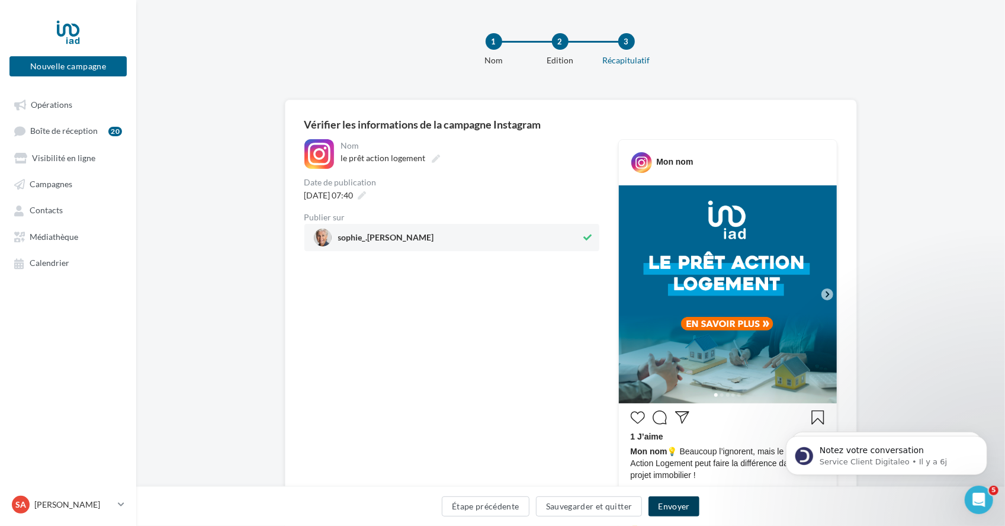
click at [669, 512] on button "Envoyer" at bounding box center [673, 506] width 50 height 20
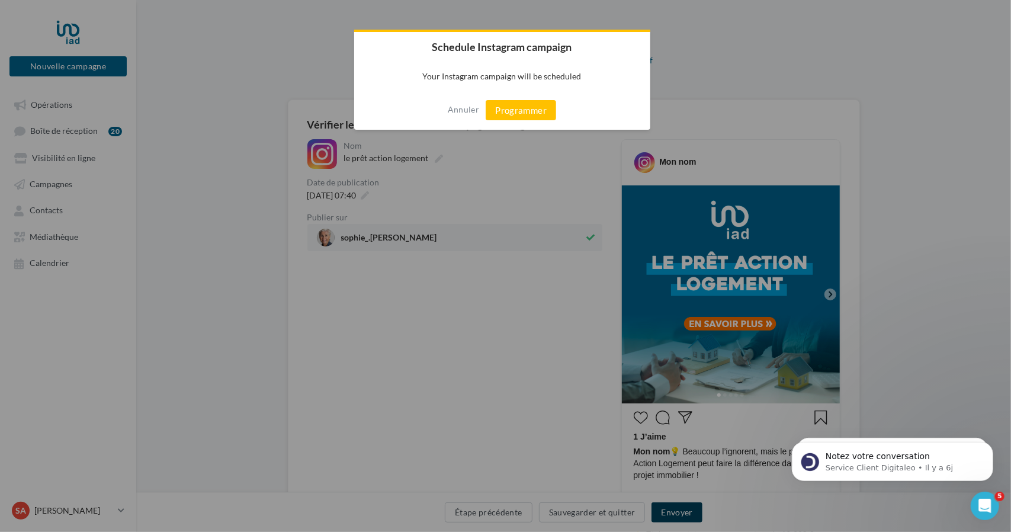
click at [669, 512] on div at bounding box center [505, 266] width 1011 height 532
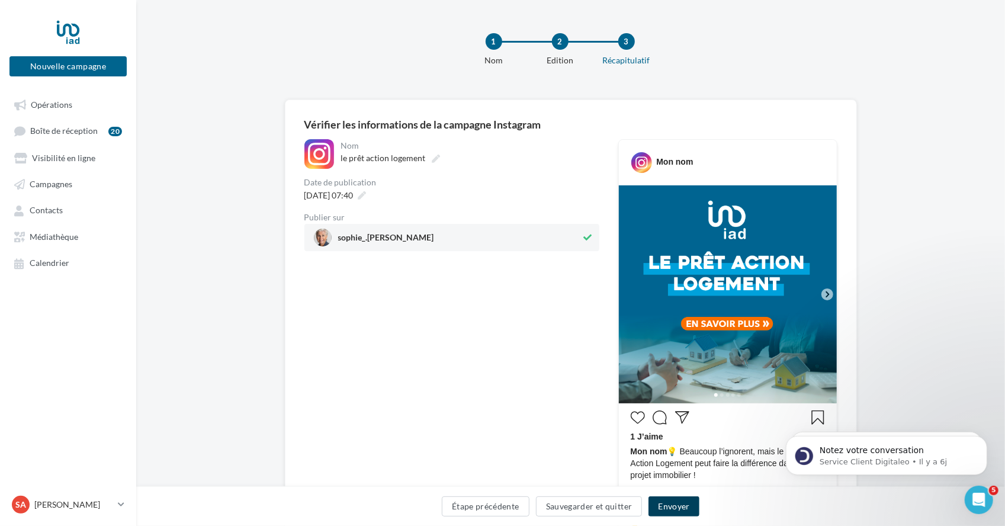
click at [679, 505] on button "Envoyer" at bounding box center [673, 506] width 50 height 20
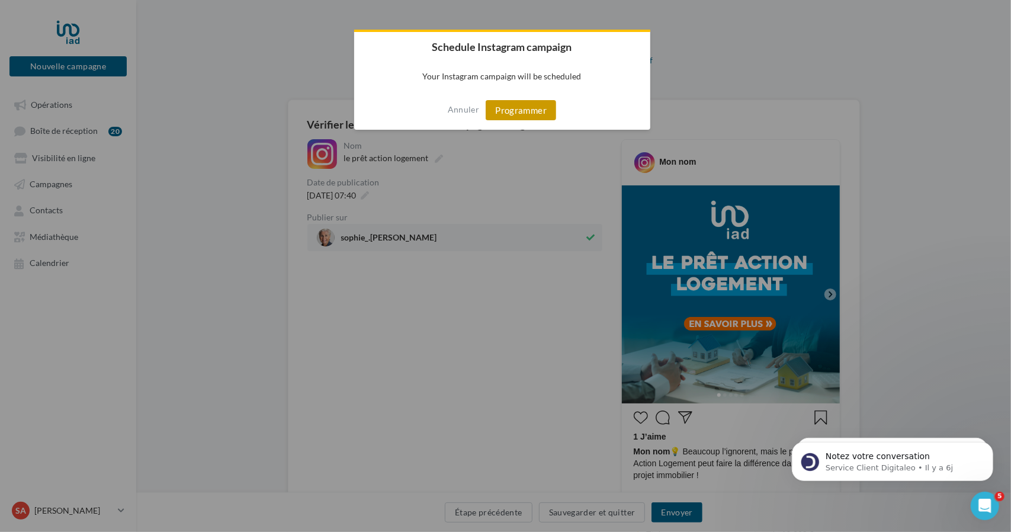
click at [545, 110] on button "Programmer" at bounding box center [521, 110] width 70 height 20
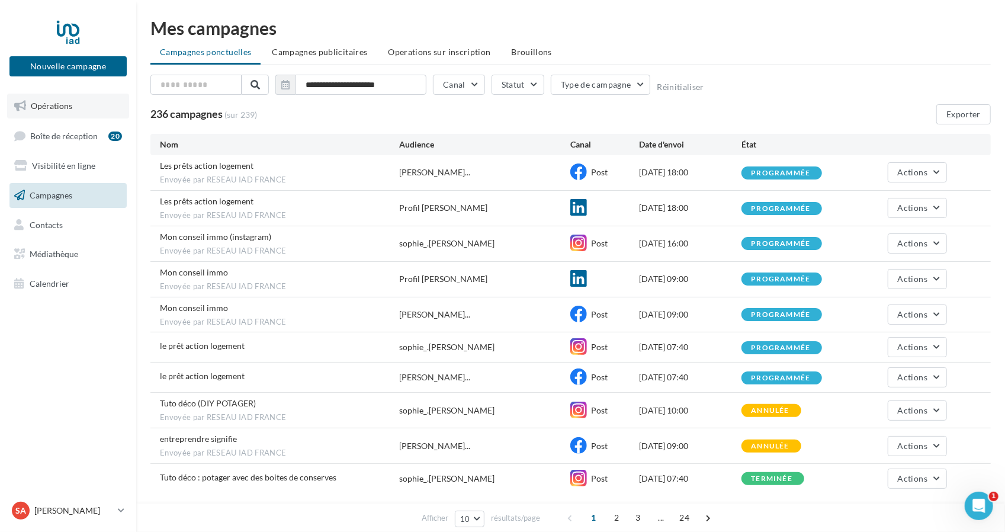
click at [79, 104] on link "Opérations" at bounding box center [68, 106] width 122 height 25
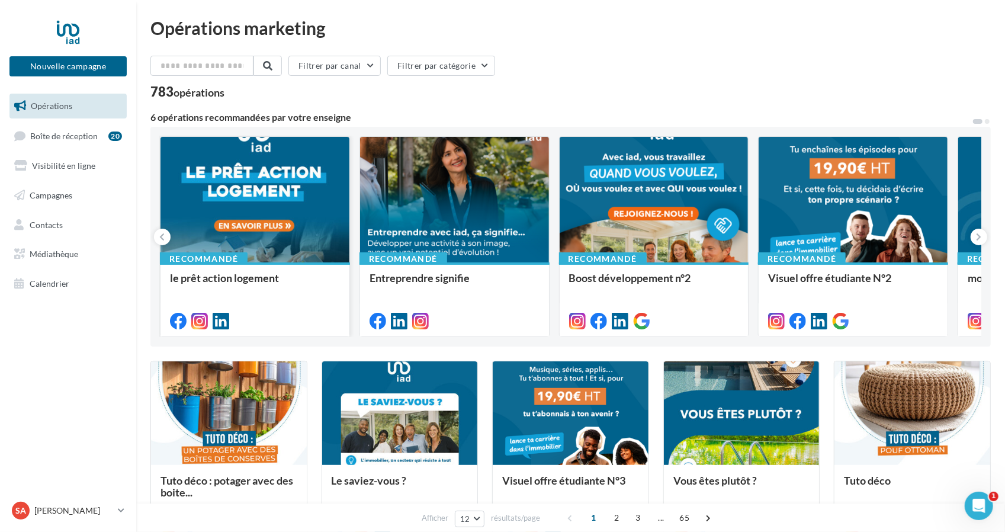
click at [281, 214] on div at bounding box center [254, 200] width 189 height 127
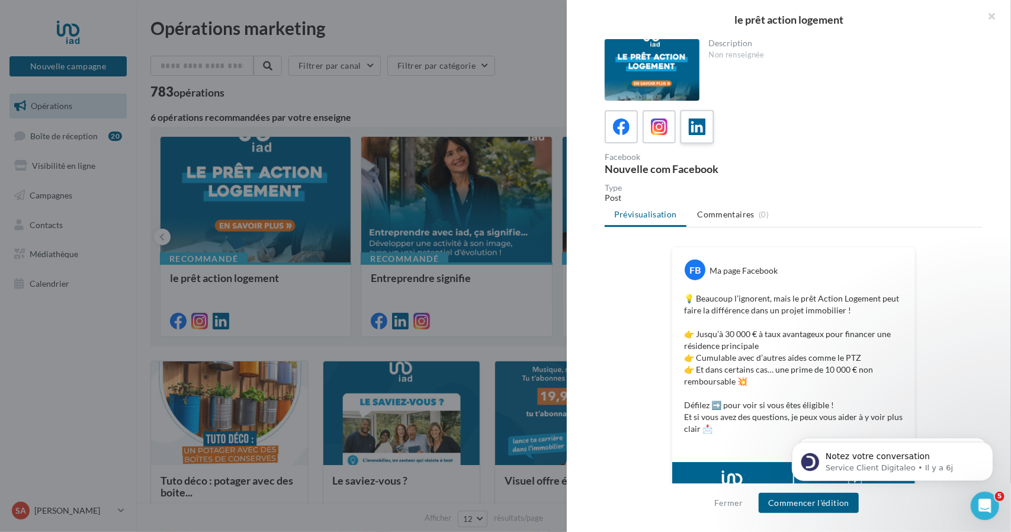
click at [696, 128] on icon at bounding box center [697, 126] width 17 height 17
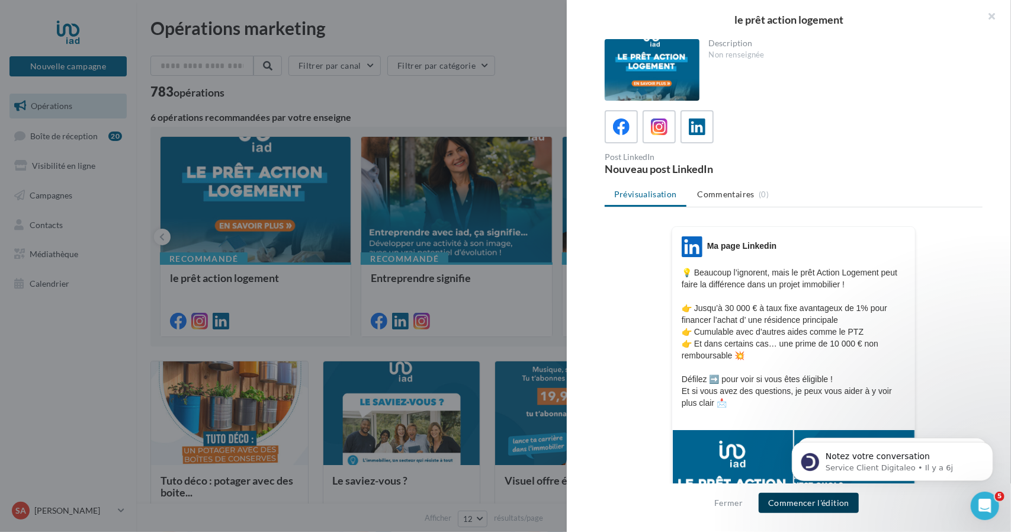
click at [804, 509] on button "Commencer l'édition" at bounding box center [809, 503] width 100 height 20
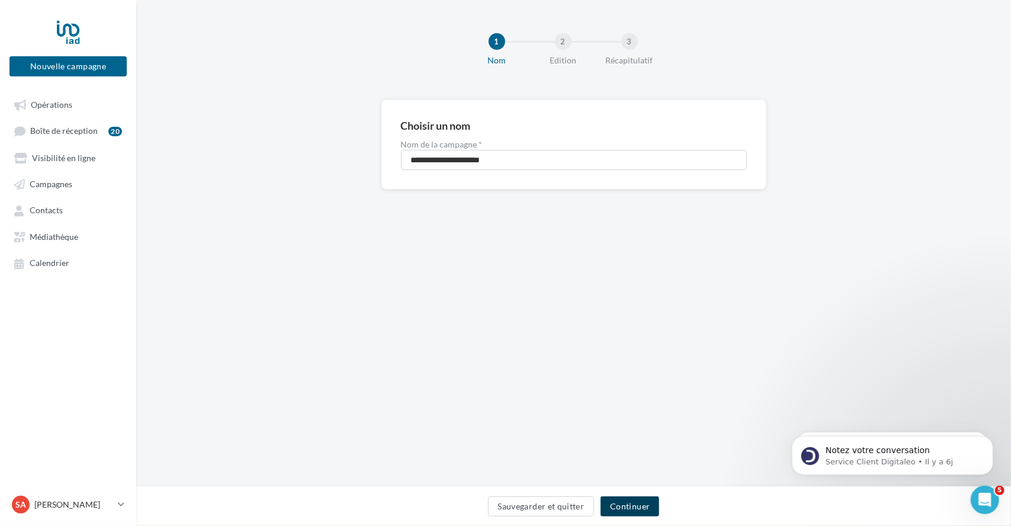
click at [629, 503] on button "Continuer" at bounding box center [629, 506] width 59 height 20
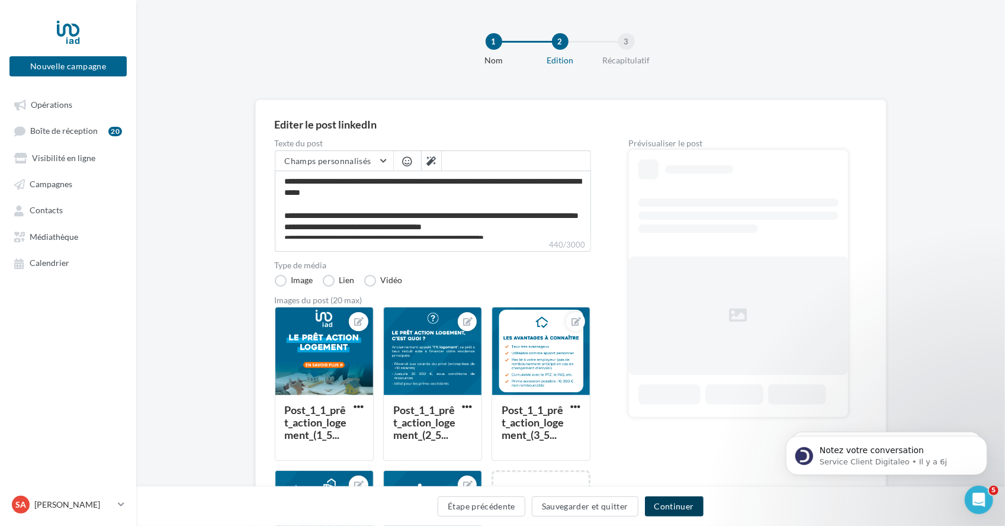
click at [673, 502] on button "Continuer" at bounding box center [674, 506] width 59 height 20
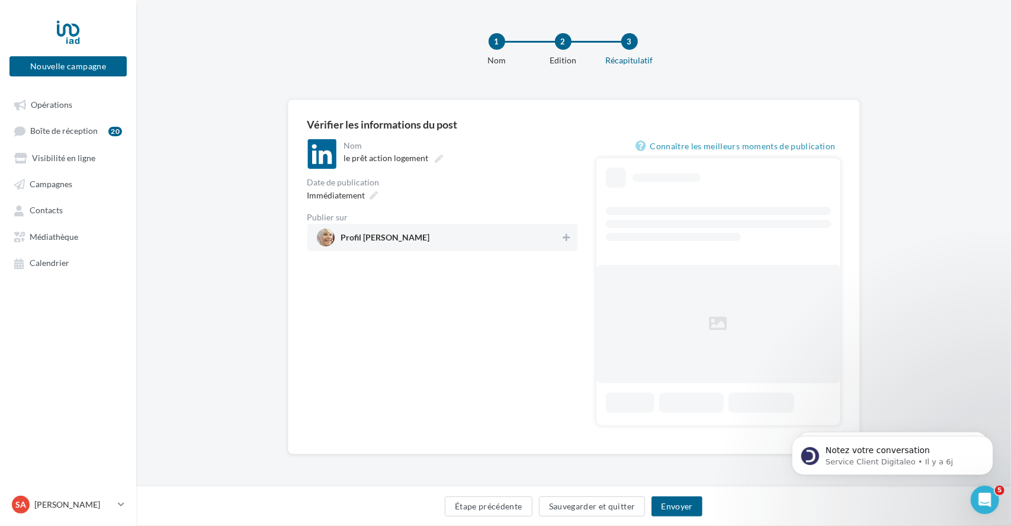
click at [477, 232] on span "Profil [PERSON_NAME]" at bounding box center [439, 238] width 244 height 18
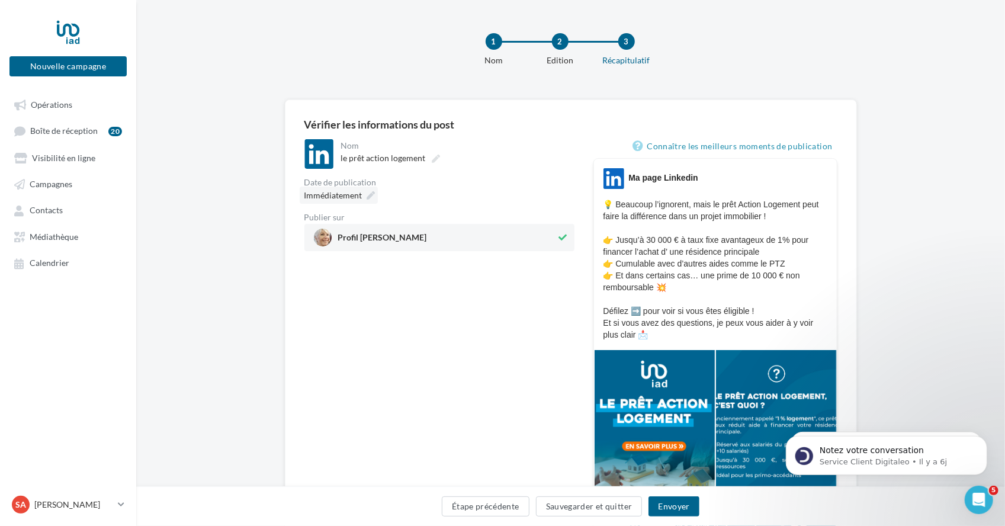
click at [373, 195] on icon at bounding box center [371, 195] width 8 height 8
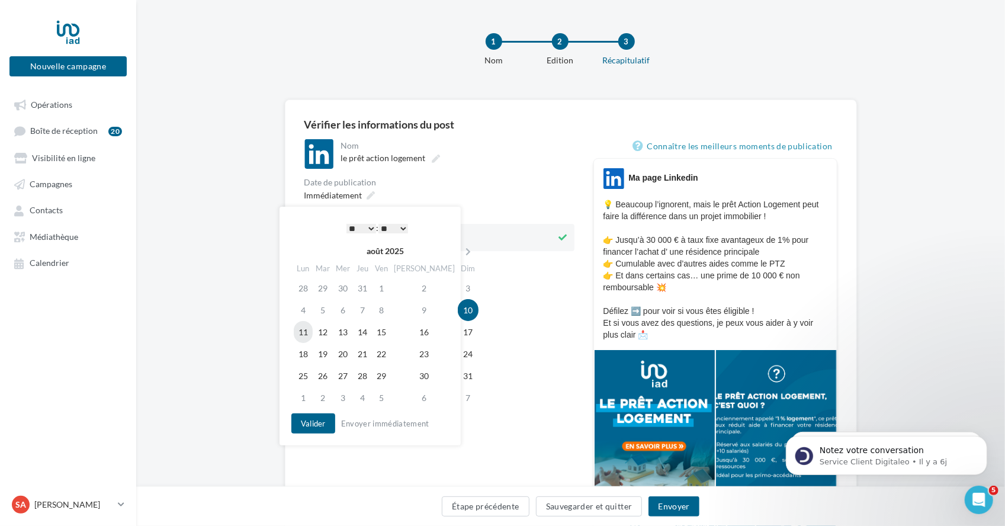
click at [300, 325] on td "11" at bounding box center [303, 332] width 19 height 22
click at [368, 230] on select "* * * * * * * * * * ** ** ** ** ** ** ** ** ** ** ** ** ** **" at bounding box center [361, 228] width 30 height 9
click at [405, 229] on select "** ** ** ** ** **" at bounding box center [393, 228] width 30 height 9
click at [327, 420] on button "Valider" at bounding box center [313, 423] width 44 height 20
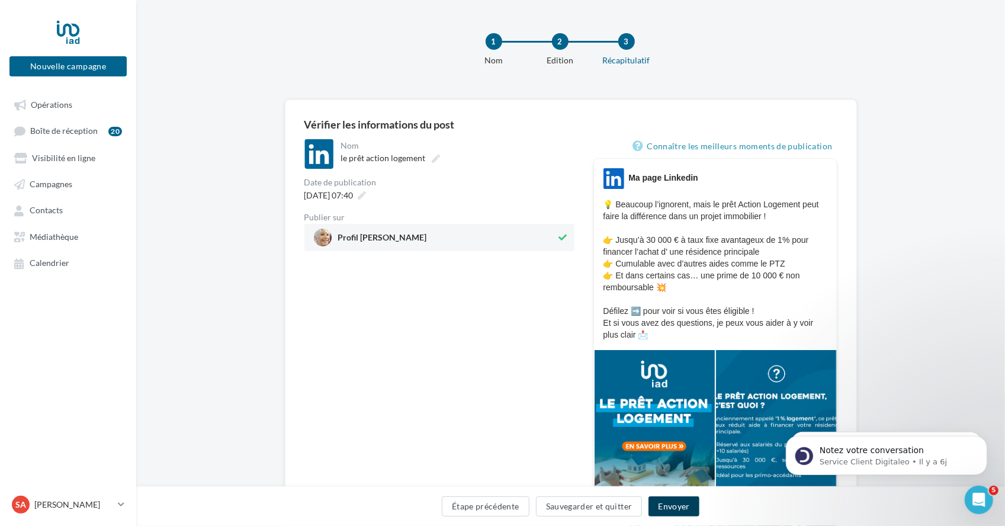
click at [663, 502] on button "Envoyer" at bounding box center [673, 506] width 50 height 20
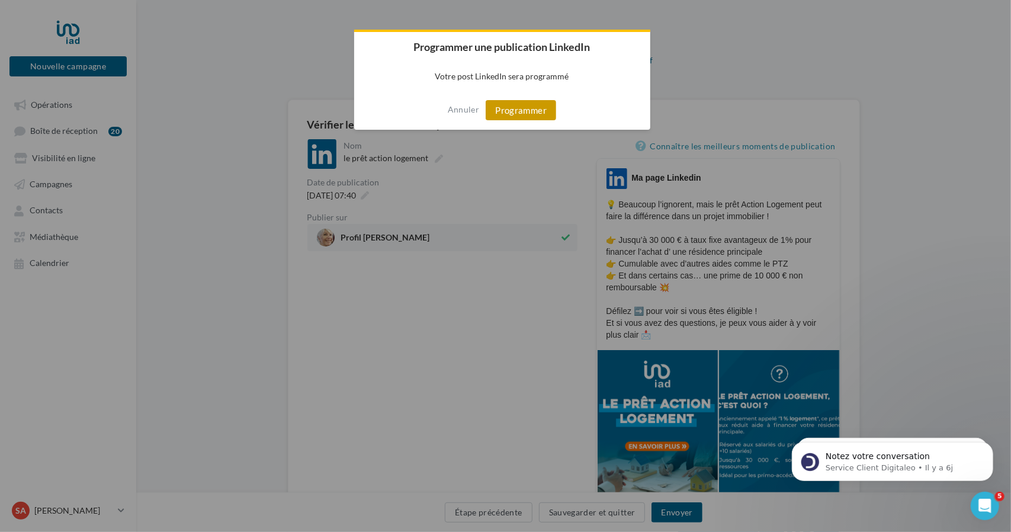
click at [525, 114] on button "Programmer" at bounding box center [521, 110] width 70 height 20
